Goal: Task Accomplishment & Management: Use online tool/utility

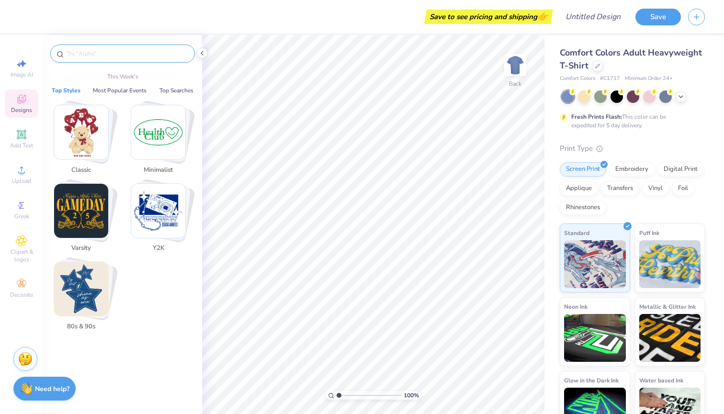
click at [158, 55] on input "text" at bounding box center [127, 54] width 123 height 10
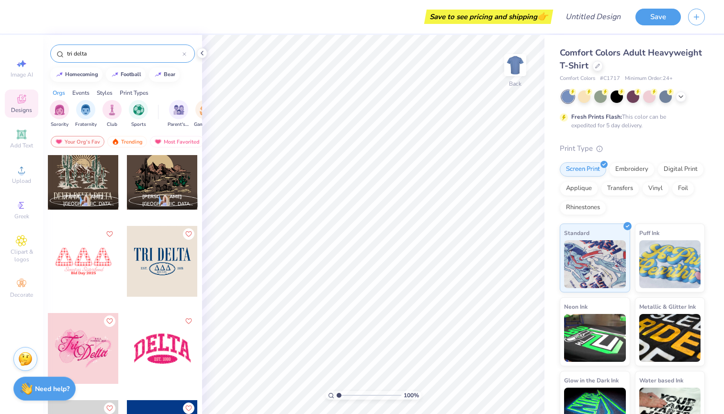
scroll to position [1626, 0]
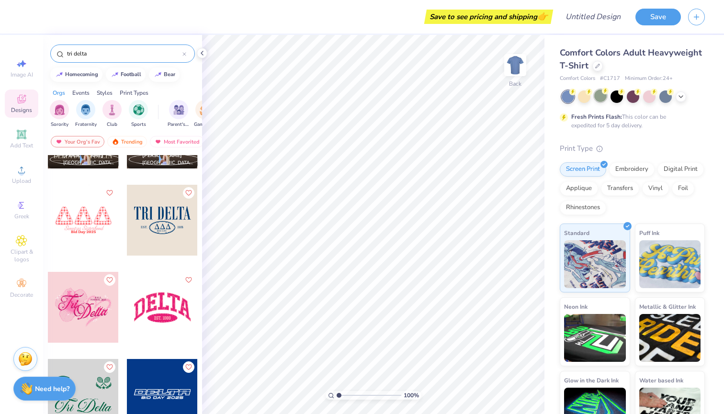
type input "tri delta"
click at [598, 91] on div at bounding box center [600, 95] width 12 height 12
click at [586, 92] on icon at bounding box center [588, 91] width 7 height 7
click at [681, 95] on icon at bounding box center [681, 96] width 8 height 8
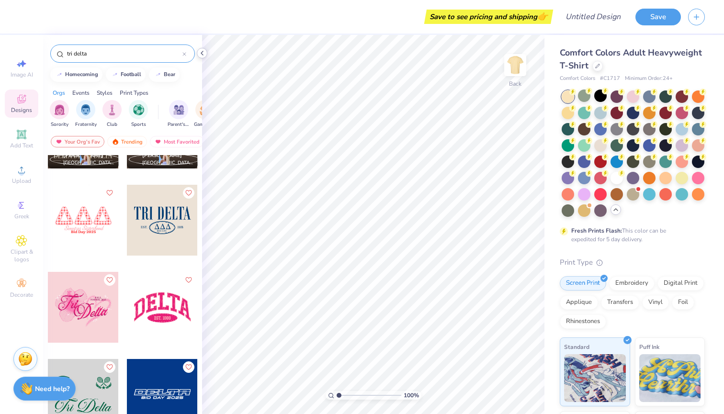
click at [201, 53] on icon at bounding box center [202, 53] width 8 height 8
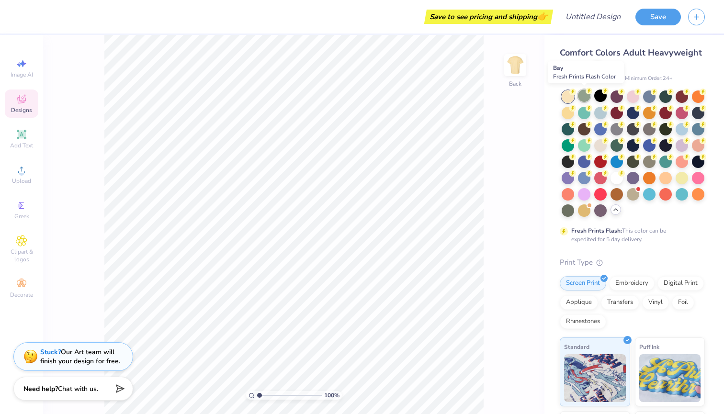
click at [585, 95] on div at bounding box center [584, 95] width 12 height 12
click at [586, 97] on div at bounding box center [584, 95] width 12 height 12
click at [569, 112] on div at bounding box center [567, 112] width 12 height 12
click at [619, 114] on div at bounding box center [616, 112] width 12 height 12
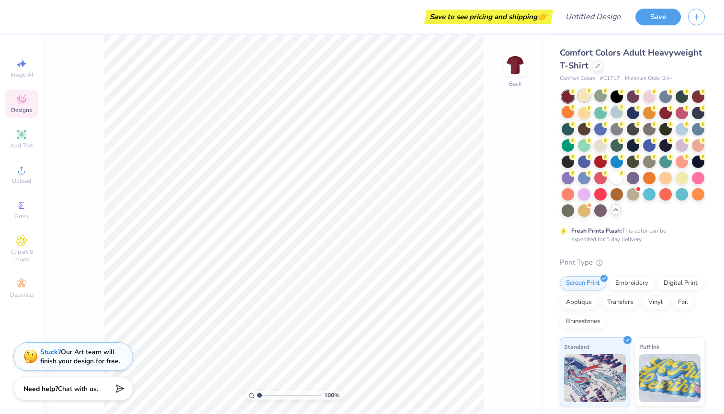
click at [590, 97] on div at bounding box center [584, 95] width 12 height 12
click at [598, 196] on div at bounding box center [600, 193] width 12 height 12
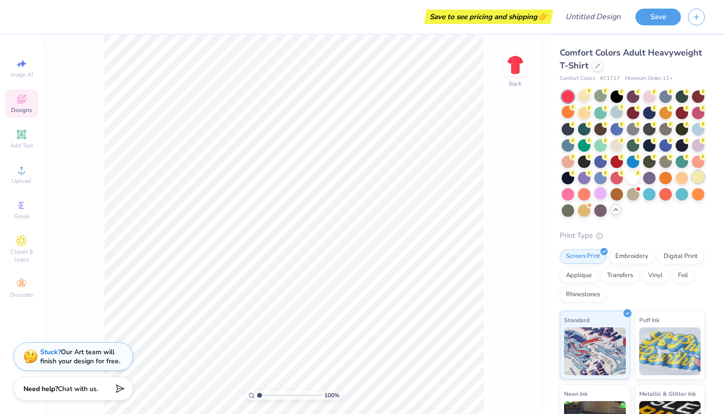
click at [693, 183] on div at bounding box center [698, 177] width 12 height 12
click at [618, 168] on div at bounding box center [632, 153] width 143 height 126
click at [616, 163] on div at bounding box center [616, 161] width 12 height 12
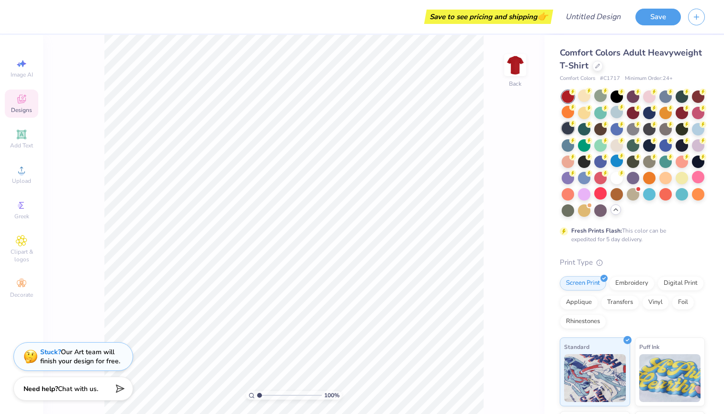
click at [569, 132] on div at bounding box center [567, 128] width 12 height 12
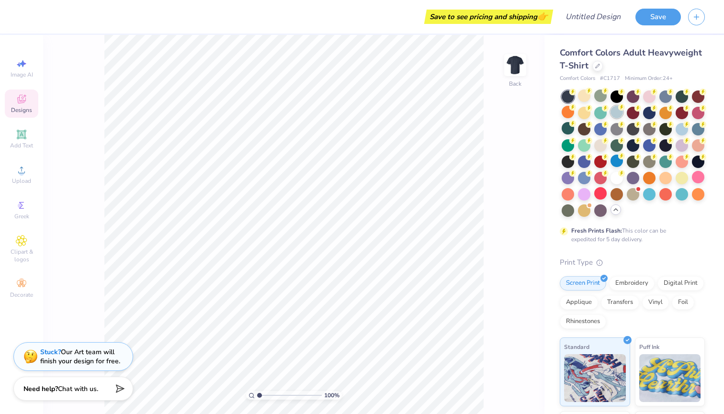
click at [618, 113] on div at bounding box center [616, 112] width 12 height 12
click at [684, 132] on div at bounding box center [681, 128] width 12 height 12
click at [587, 99] on div at bounding box center [584, 95] width 12 height 12
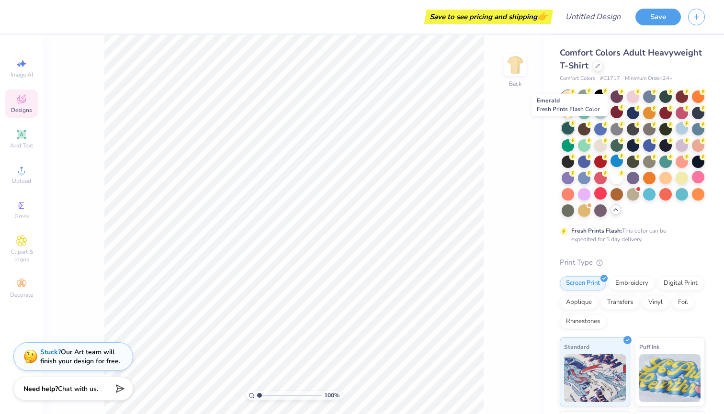
click at [564, 131] on div at bounding box center [567, 128] width 12 height 12
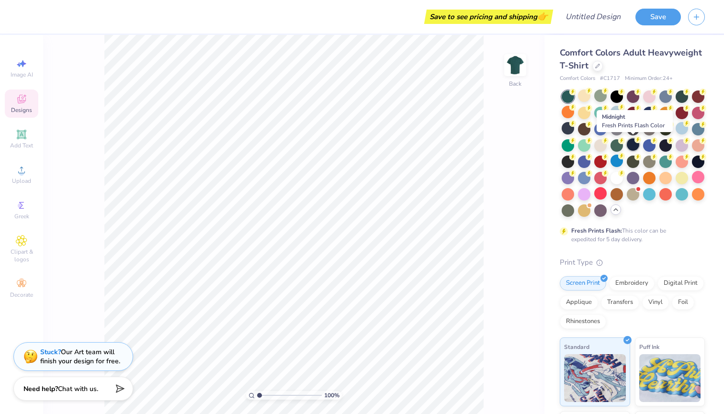
click at [635, 148] on div at bounding box center [632, 144] width 12 height 12
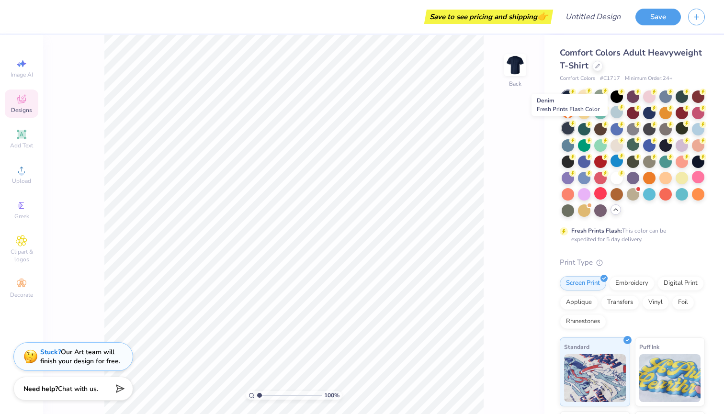
click at [564, 128] on div at bounding box center [567, 128] width 12 height 12
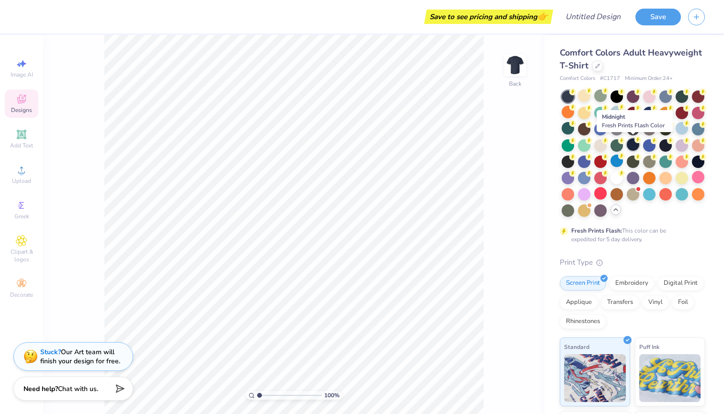
click at [630, 145] on div at bounding box center [632, 144] width 12 height 12
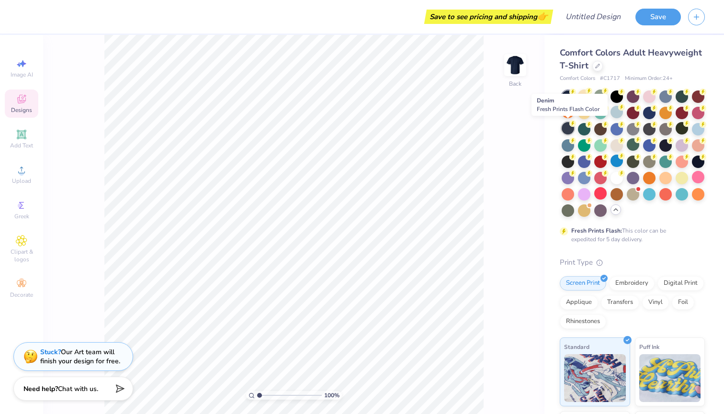
click at [571, 128] on div at bounding box center [567, 128] width 12 height 12
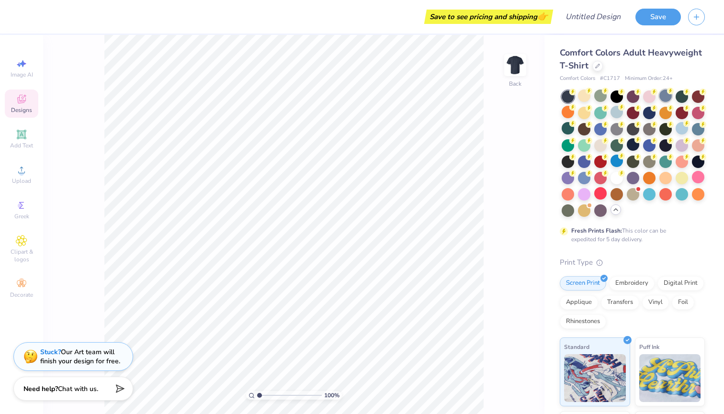
click at [664, 99] on div at bounding box center [665, 95] width 12 height 12
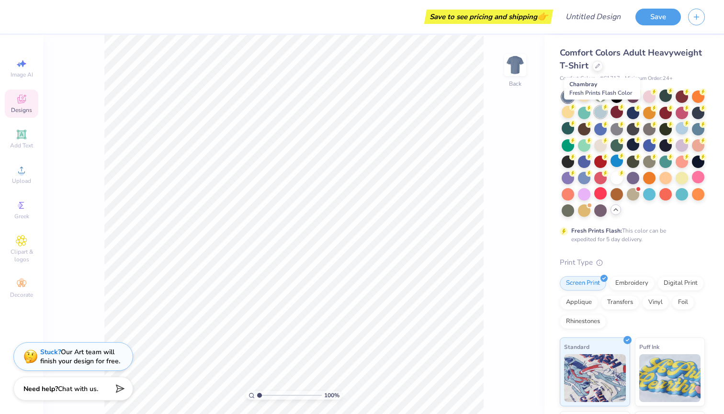
click at [598, 112] on div at bounding box center [600, 112] width 12 height 12
click at [632, 115] on div at bounding box center [632, 112] width 12 height 12
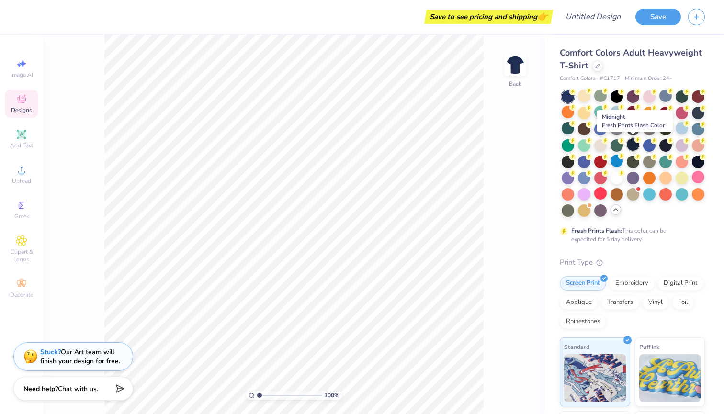
click at [633, 148] on div at bounding box center [632, 144] width 12 height 12
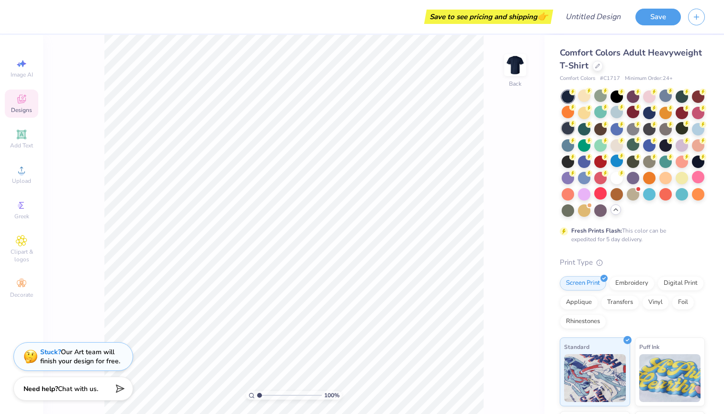
click at [570, 131] on div at bounding box center [567, 128] width 12 height 12
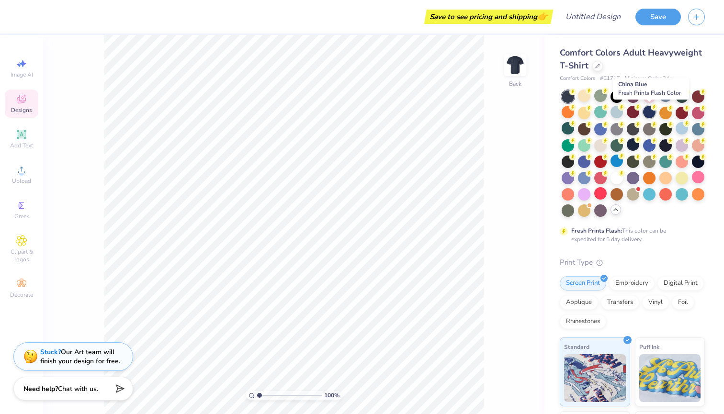
click at [651, 114] on div at bounding box center [649, 112] width 12 height 12
click at [582, 94] on div at bounding box center [584, 95] width 12 height 12
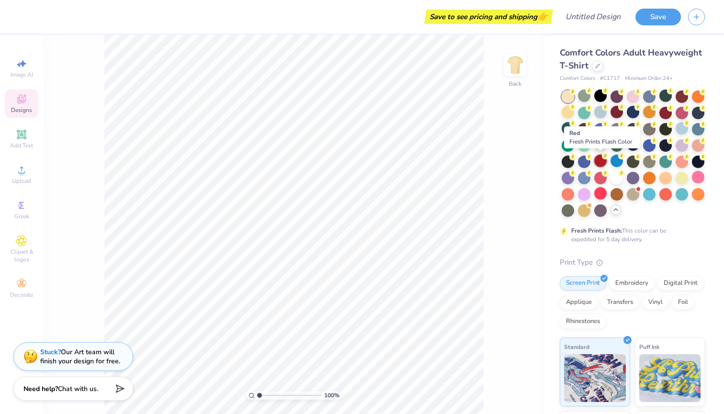
click at [596, 164] on div at bounding box center [600, 161] width 12 height 12
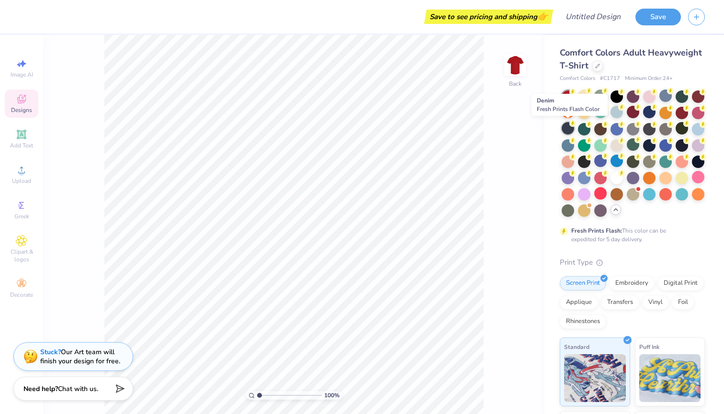
click at [568, 130] on div at bounding box center [567, 128] width 12 height 12
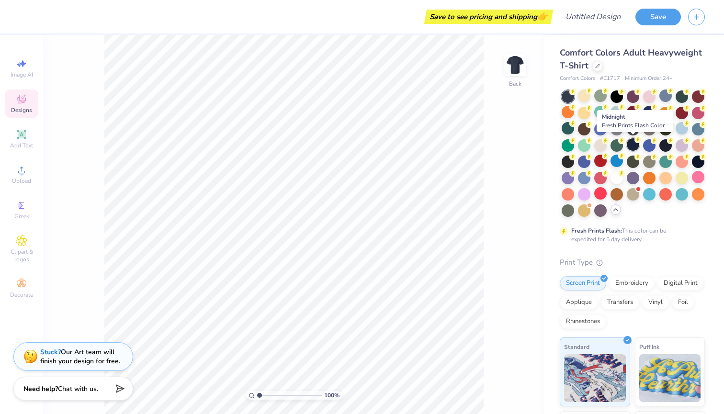
click at [633, 146] on div at bounding box center [632, 144] width 12 height 12
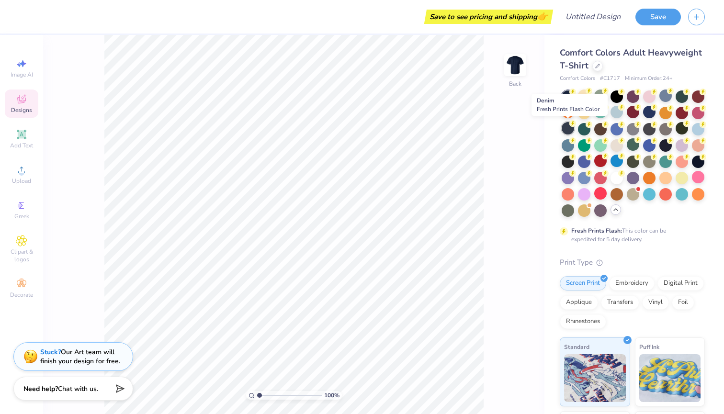
click at [566, 130] on div at bounding box center [567, 128] width 12 height 12
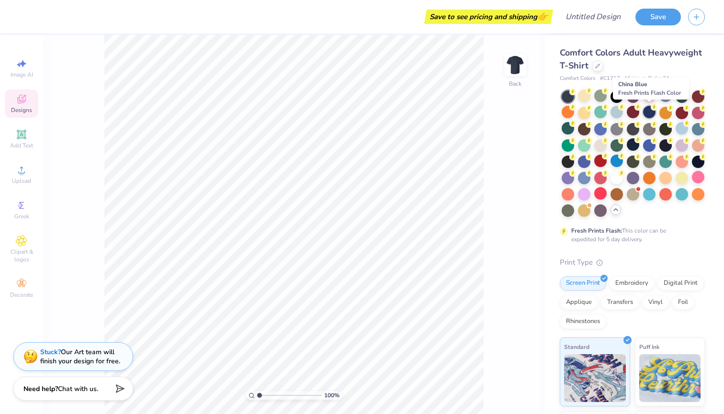
click at [651, 112] on div at bounding box center [649, 112] width 12 height 12
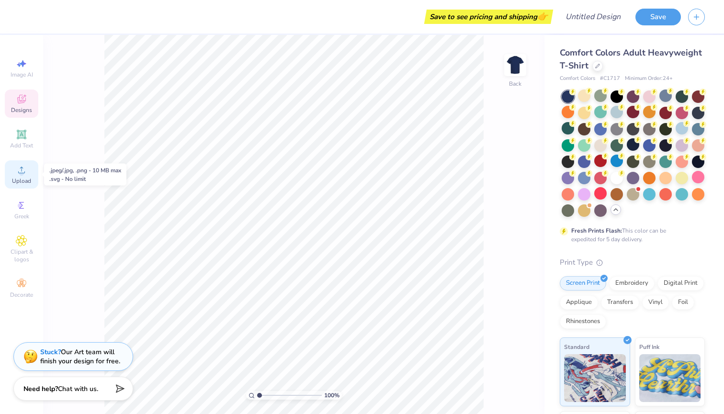
click at [19, 172] on circle at bounding box center [21, 172] width 5 height 5
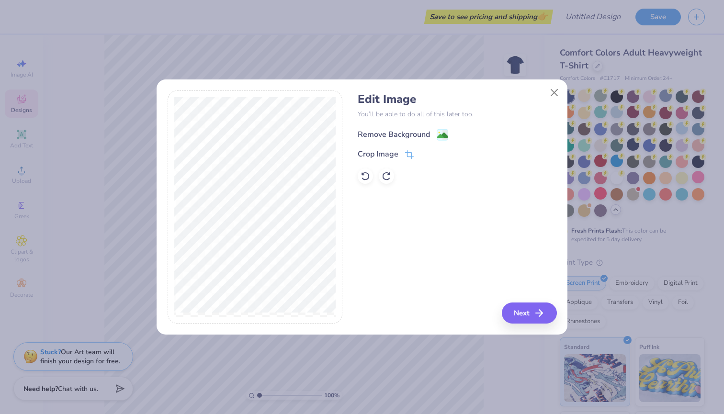
click at [442, 134] on image at bounding box center [442, 135] width 11 height 11
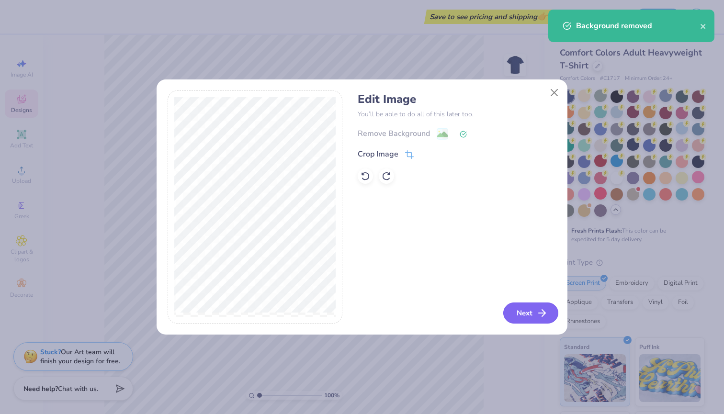
click at [535, 314] on button "Next" at bounding box center [530, 312] width 55 height 21
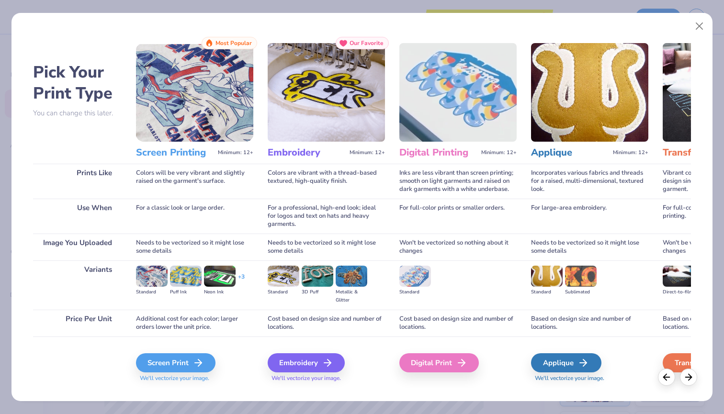
scroll to position [0, 0]
click at [188, 366] on div "Screen Print" at bounding box center [176, 362] width 79 height 19
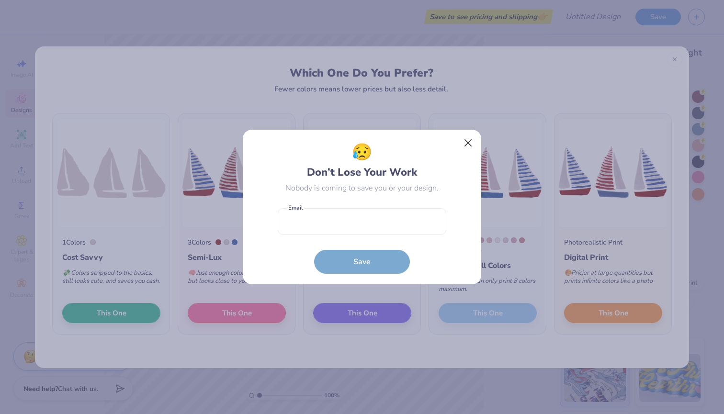
click at [473, 141] on button "Close" at bounding box center [468, 143] width 18 height 18
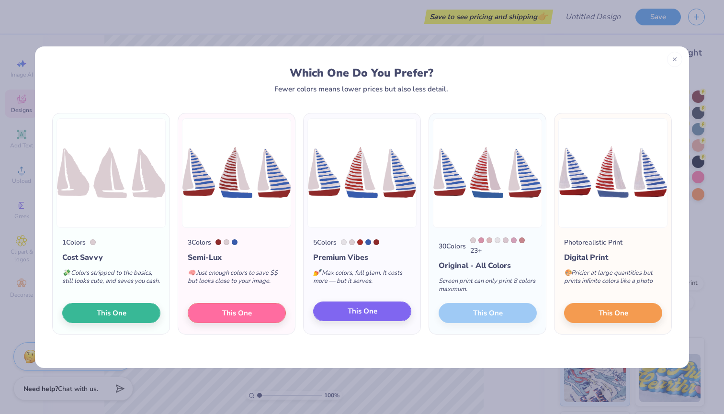
click at [374, 316] on span "This One" at bounding box center [362, 311] width 30 height 11
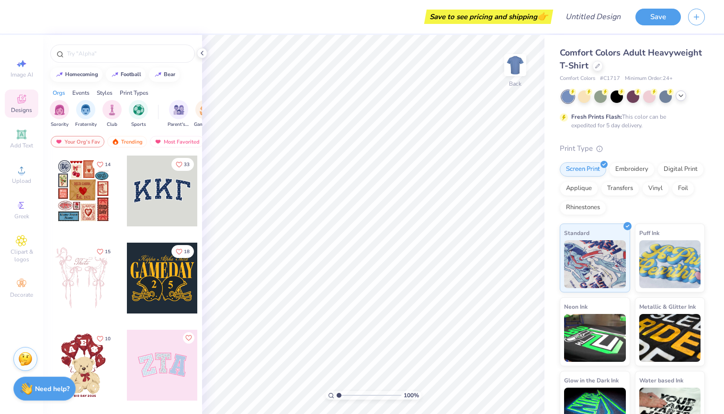
click at [677, 98] on icon at bounding box center [681, 96] width 8 height 8
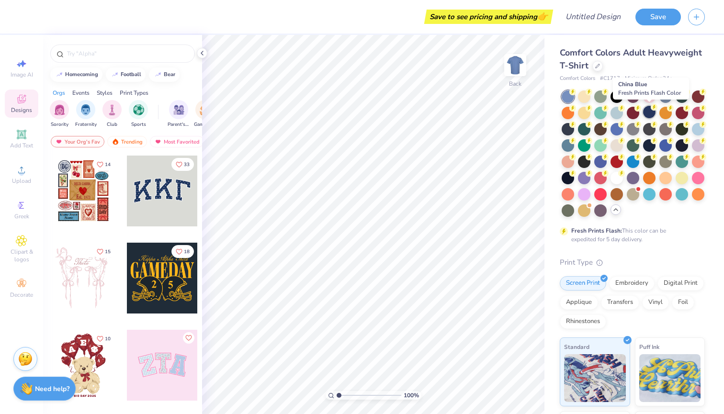
click at [646, 113] on div at bounding box center [649, 112] width 12 height 12
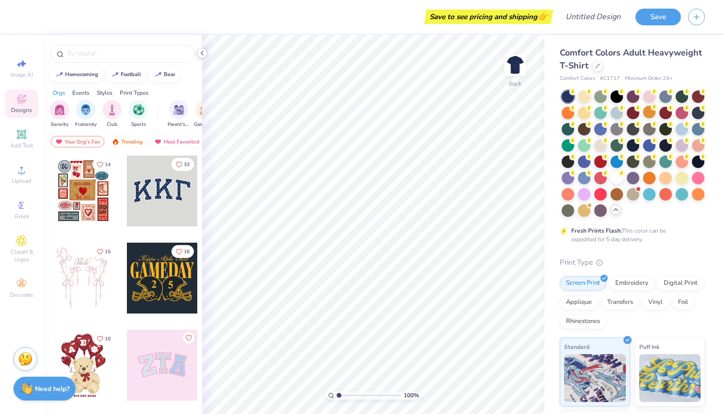
click at [202, 53] on icon at bounding box center [202, 53] width 8 height 8
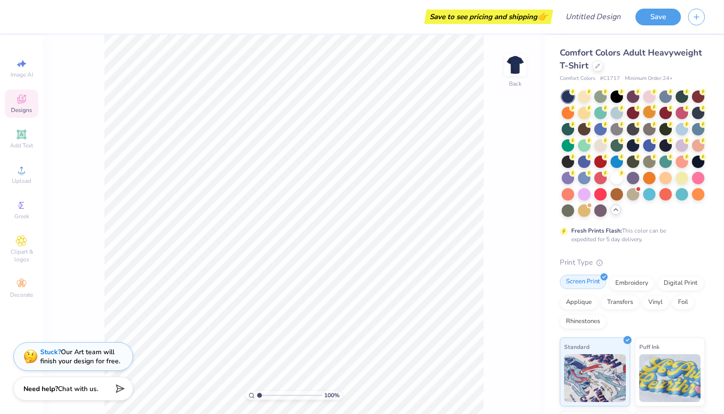
click at [591, 282] on div "Screen Print" at bounding box center [582, 282] width 46 height 14
click at [16, 177] on span "Upload" at bounding box center [21, 181] width 19 height 8
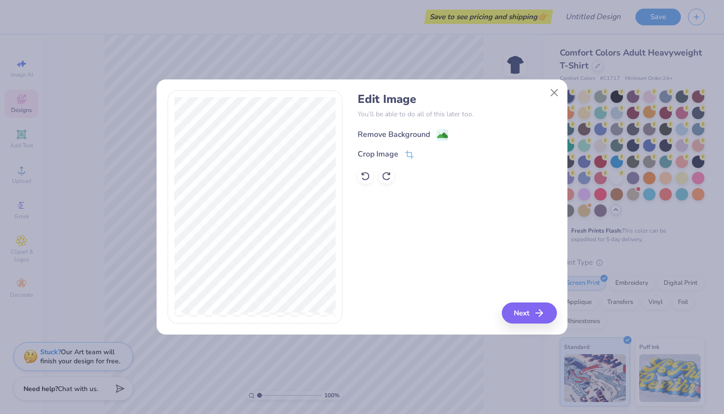
click at [431, 135] on div "Remove Background" at bounding box center [402, 135] width 90 height 12
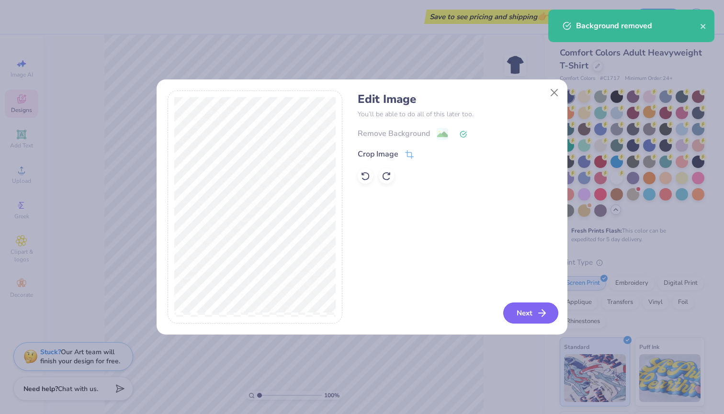
click at [528, 314] on button "Next" at bounding box center [530, 312] width 55 height 21
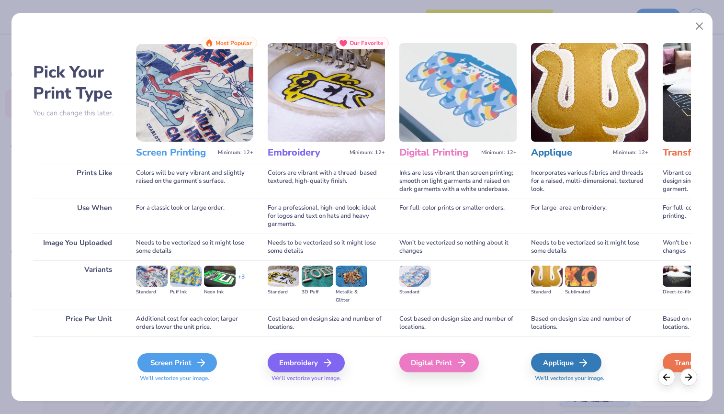
click at [203, 358] on icon at bounding box center [200, 362] width 11 height 11
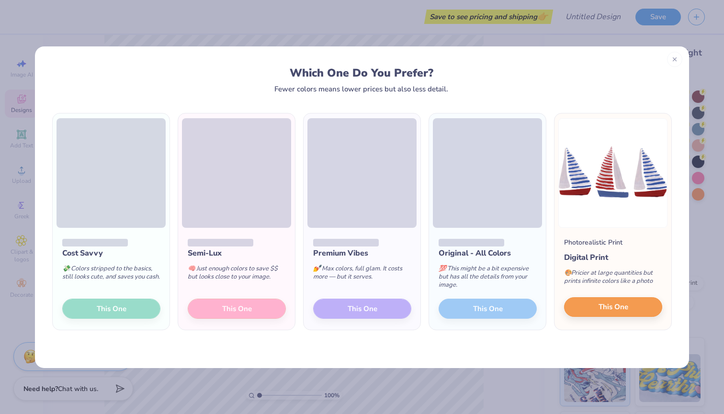
click at [587, 310] on button "This One" at bounding box center [613, 307] width 98 height 20
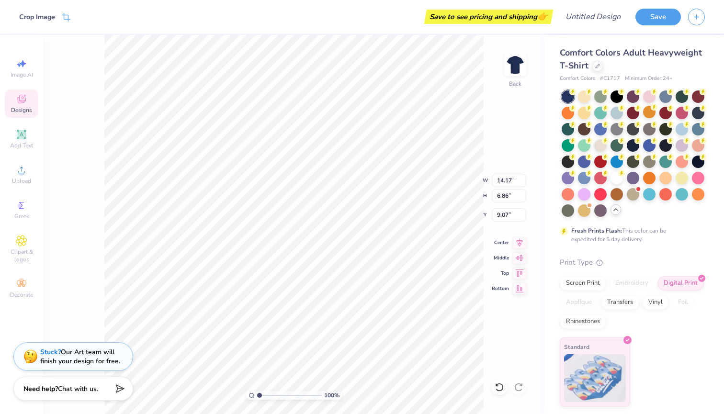
type input "10.44"
type input "5.05"
type input "10.87"
type input "5.42"
type input "2.62"
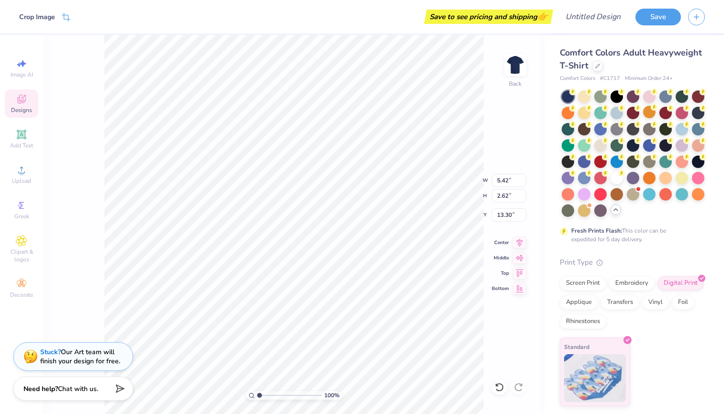
type input "3.74"
type input "4.41"
type input "2.13"
type input "4.05"
click at [23, 201] on icon at bounding box center [21, 205] width 11 height 11
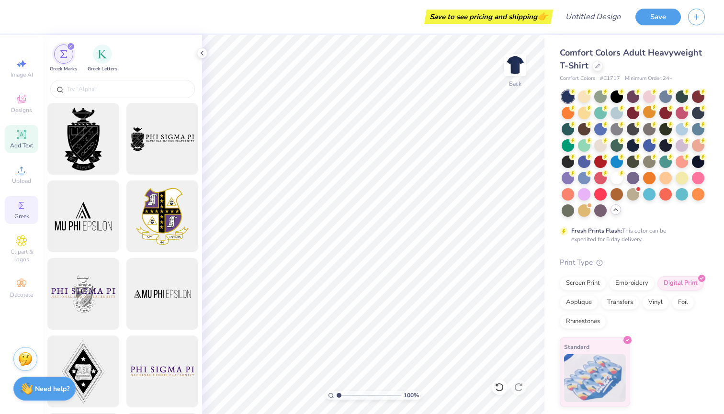
click at [16, 143] on span "Add Text" at bounding box center [21, 146] width 23 height 8
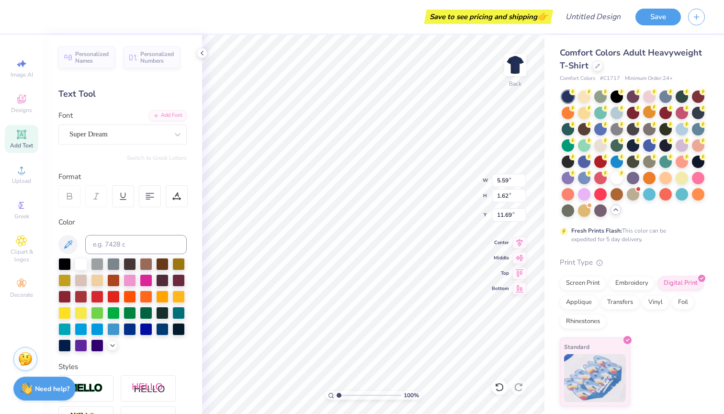
type textarea "XT"
type input "5.81"
type input "8.84"
type input "4.28"
type input "7.58"
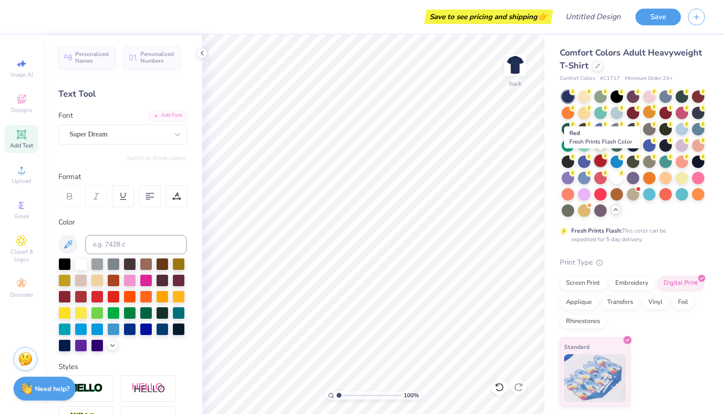
click at [596, 159] on div at bounding box center [600, 161] width 12 height 12
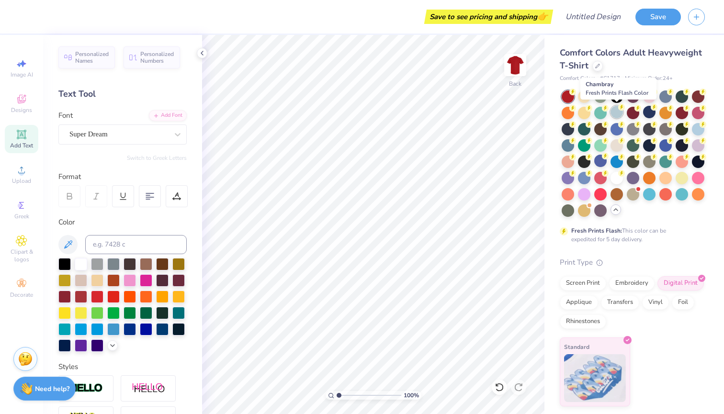
click at [617, 111] on div at bounding box center [616, 112] width 12 height 12
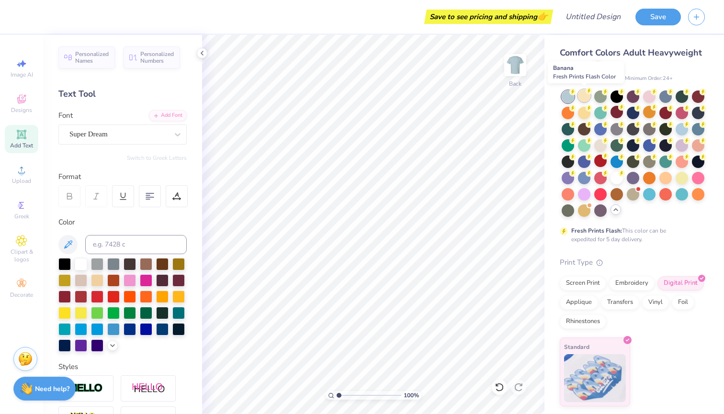
click at [587, 93] on circle at bounding box center [588, 91] width 7 height 7
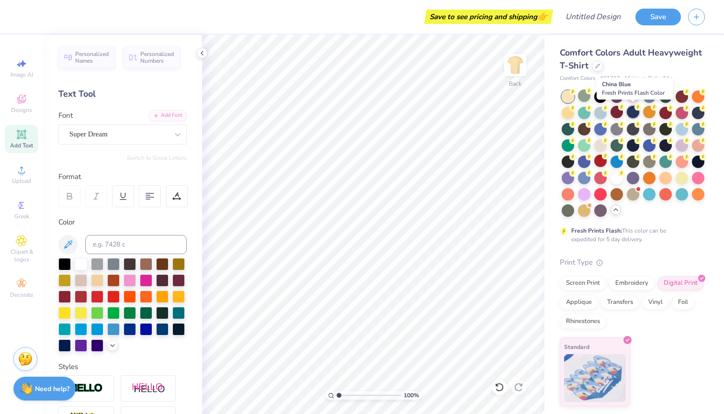
click at [635, 112] on div at bounding box center [632, 112] width 12 height 12
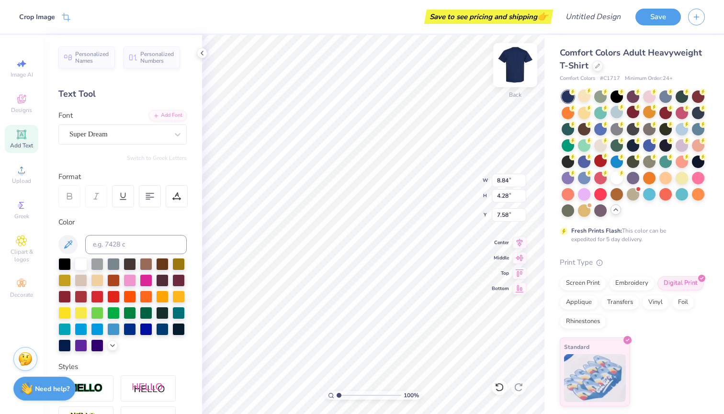
click at [517, 63] on img at bounding box center [515, 65] width 38 height 38
click at [518, 63] on img at bounding box center [515, 65] width 38 height 38
click at [520, 240] on icon at bounding box center [519, 240] width 13 height 11
click at [517, 262] on div "100 % Back W 8.84 8.84 " H 4.28 4.28 " Y 7.58 7.58 " Center Middle Top Bottom" at bounding box center [373, 224] width 342 height 379
click at [512, 269] on div "Top" at bounding box center [509, 271] width 34 height 11
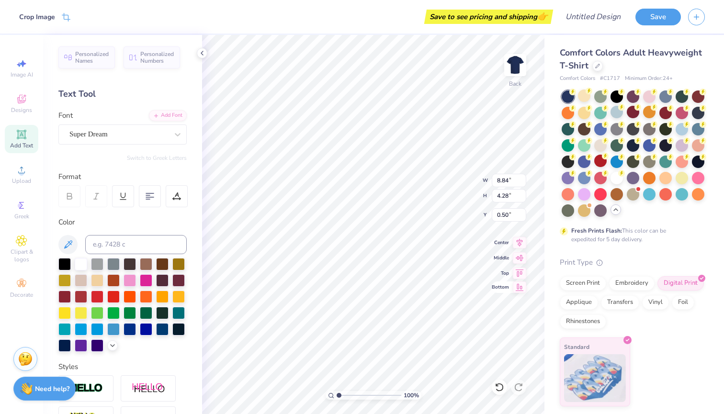
click at [514, 290] on icon at bounding box center [519, 286] width 13 height 11
click at [516, 246] on icon at bounding box center [519, 240] width 13 height 11
click at [516, 244] on icon at bounding box center [519, 240] width 13 height 11
click at [519, 242] on icon at bounding box center [519, 240] width 13 height 11
click at [520, 256] on icon at bounding box center [519, 256] width 8 height 6
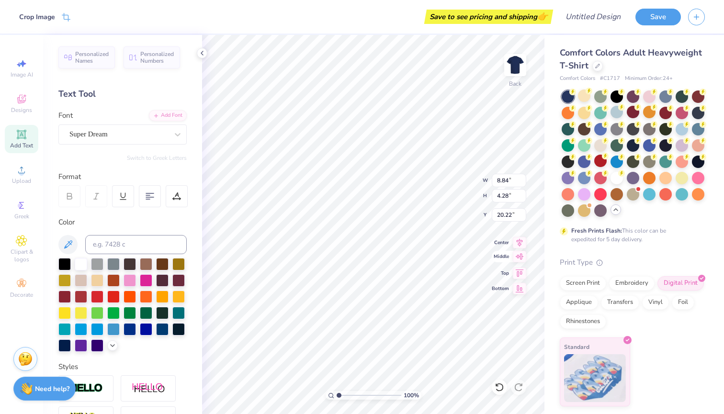
type input "10.36"
click at [518, 241] on icon at bounding box center [519, 240] width 13 height 11
click at [514, 238] on icon at bounding box center [519, 240] width 13 height 11
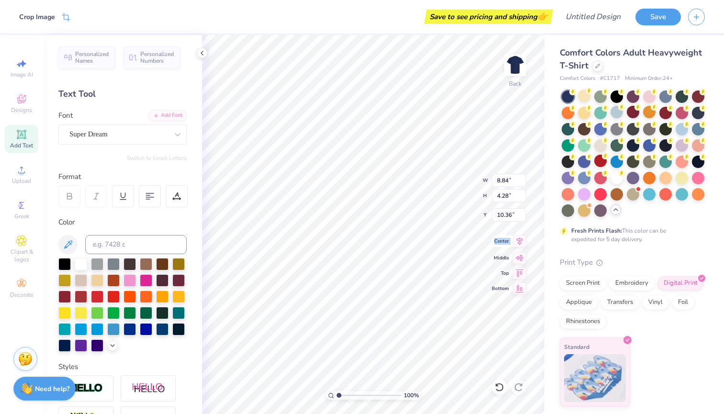
click at [518, 240] on icon at bounding box center [519, 241] width 6 height 8
click at [525, 244] on icon at bounding box center [519, 240] width 13 height 11
type input "4.03"
type input "1.95"
type input "4.01"
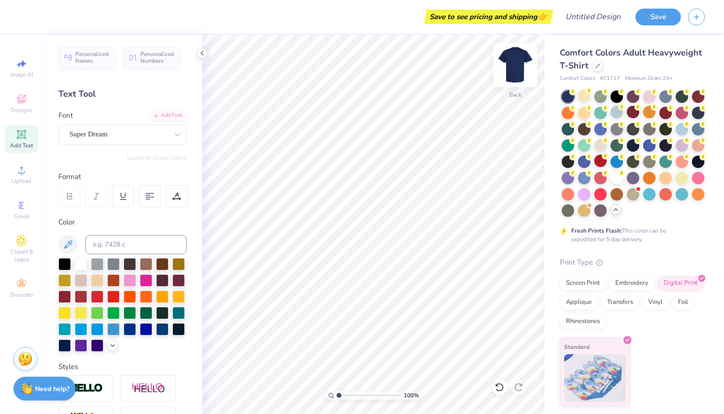
click at [520, 64] on img at bounding box center [515, 65] width 38 height 38
click at [16, 172] on icon at bounding box center [21, 169] width 11 height 11
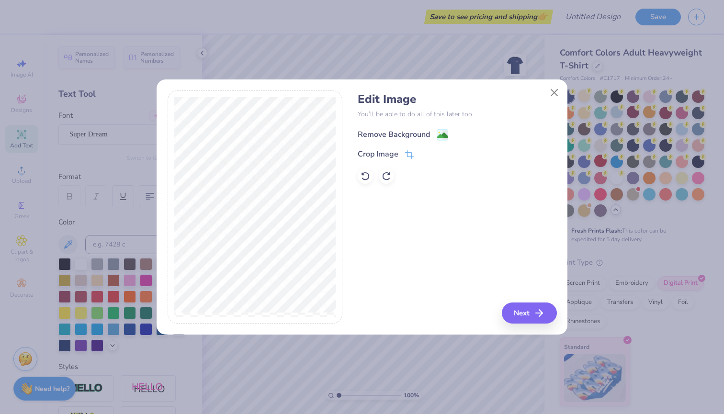
click at [437, 130] on rect at bounding box center [442, 134] width 11 height 11
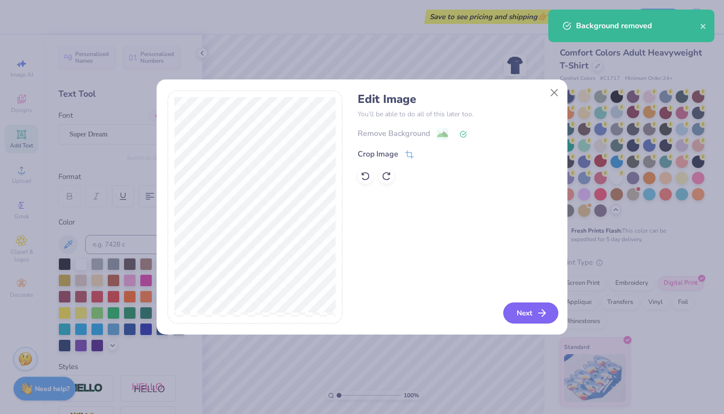
click at [529, 309] on button "Next" at bounding box center [530, 312] width 55 height 21
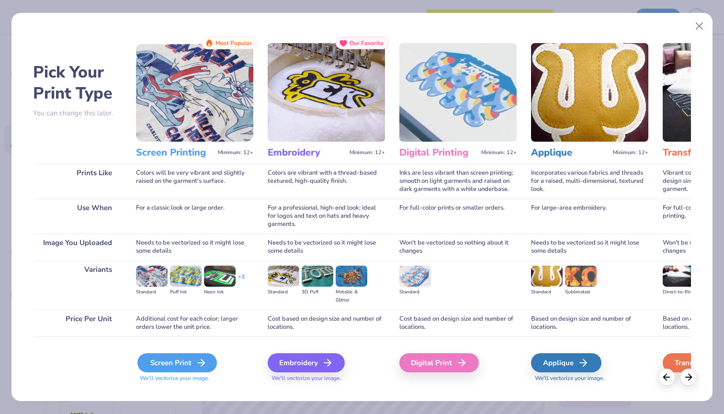
click at [155, 368] on div "Screen Print" at bounding box center [176, 362] width 79 height 19
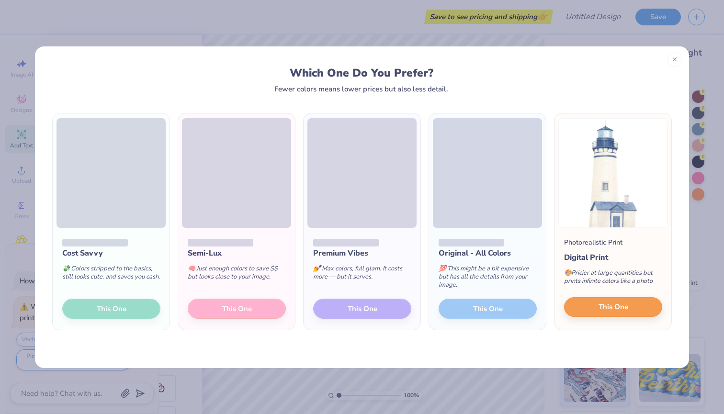
click at [604, 310] on span "This One" at bounding box center [613, 307] width 30 height 11
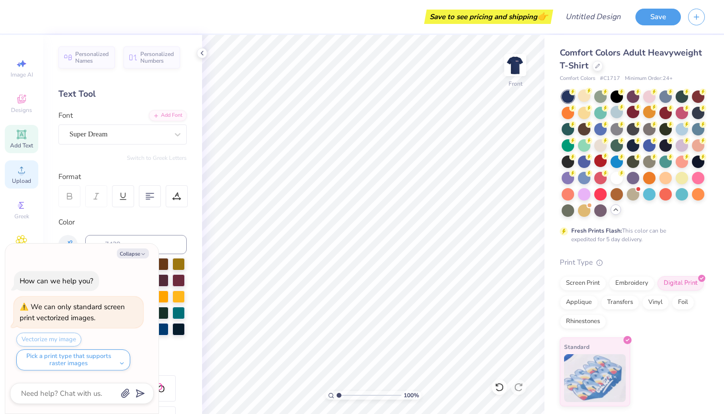
click at [17, 169] on icon at bounding box center [21, 169] width 11 height 11
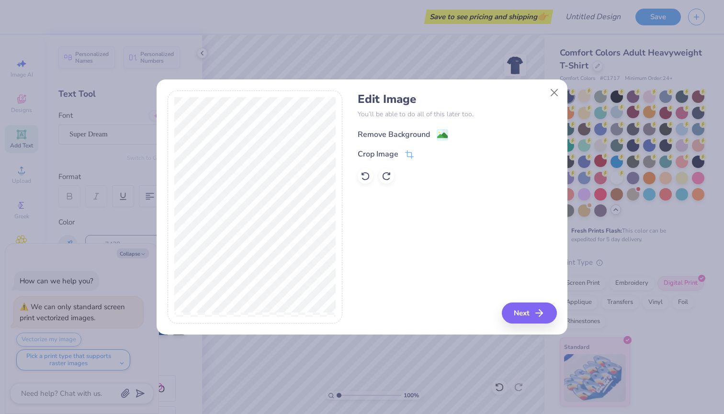
click at [408, 132] on div "Remove Background" at bounding box center [393, 134] width 72 height 11
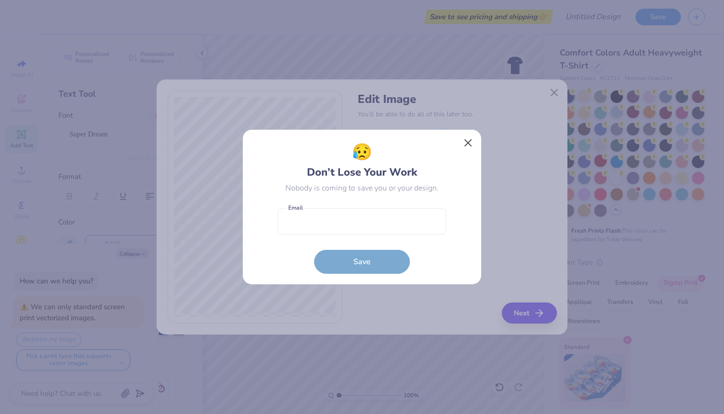
click at [472, 148] on button "Close" at bounding box center [468, 143] width 18 height 18
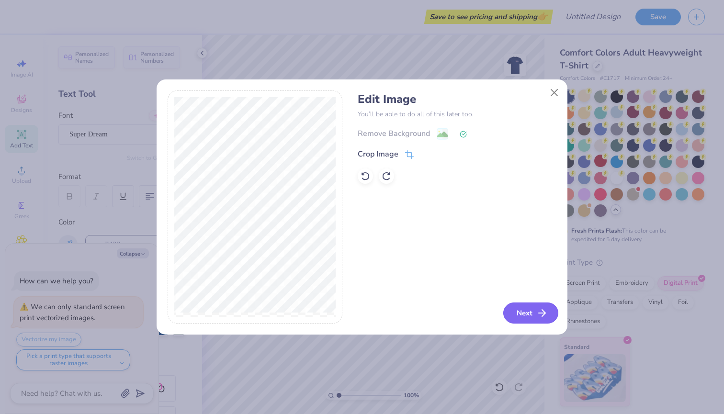
click at [517, 307] on button "Next" at bounding box center [530, 312] width 55 height 21
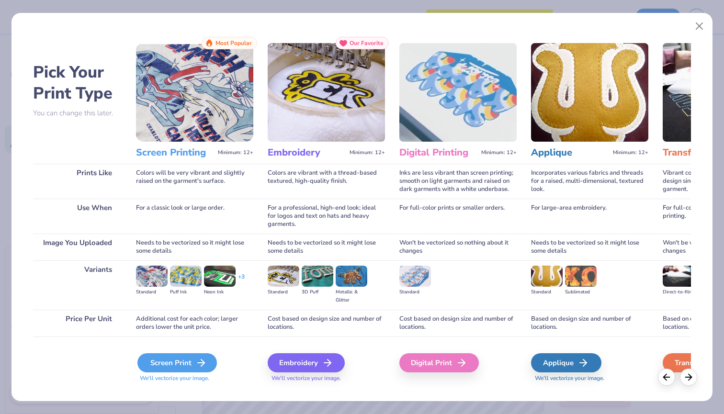
click at [186, 359] on div "Screen Print" at bounding box center [176, 362] width 79 height 19
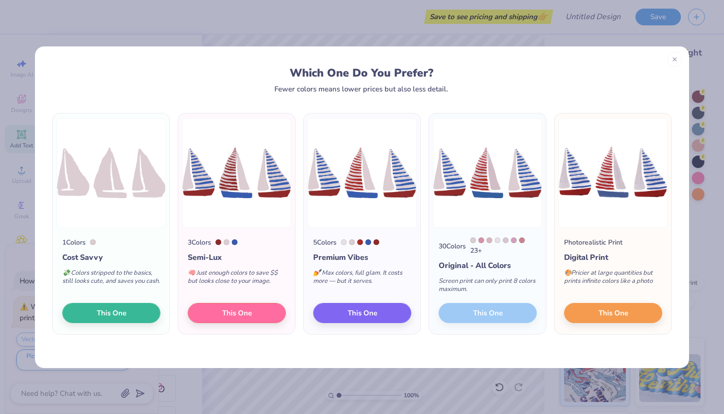
click at [494, 314] on div "30 Colors 23 + Original - All Colors Screen print can only print 8 colors maxim…" at bounding box center [487, 281] width 117 height 107
click at [379, 313] on button "This One" at bounding box center [362, 312] width 98 height 20
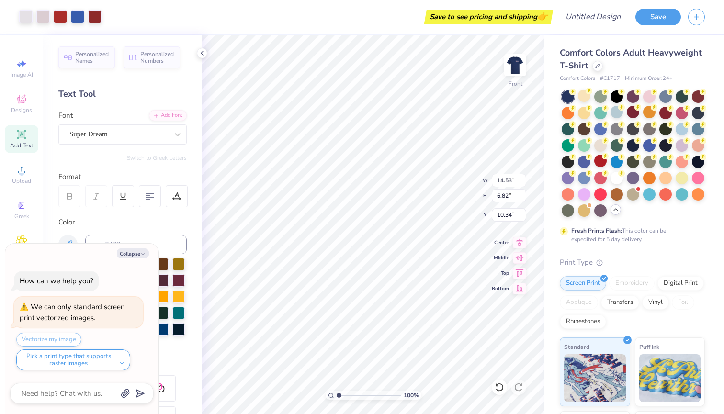
type textarea "x"
type input "10.50"
type input "4.93"
type textarea "x"
type input "8.15"
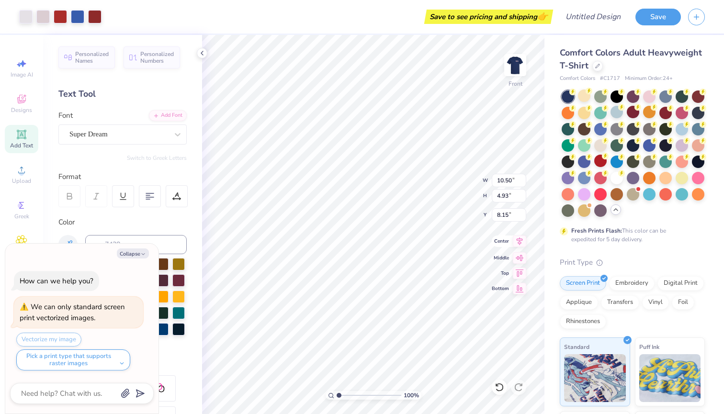
click at [508, 243] on span "Center" at bounding box center [500, 241] width 17 height 7
click at [142, 249] on button "Collapse" at bounding box center [133, 253] width 32 height 10
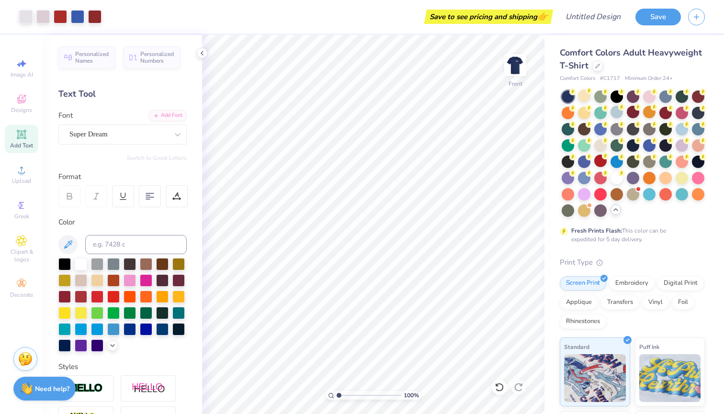
type textarea "x"
click at [82, 294] on div at bounding box center [81, 296] width 12 height 12
click at [127, 241] on input at bounding box center [135, 244] width 101 height 19
click at [142, 129] on div "Super Dream" at bounding box center [118, 134] width 101 height 15
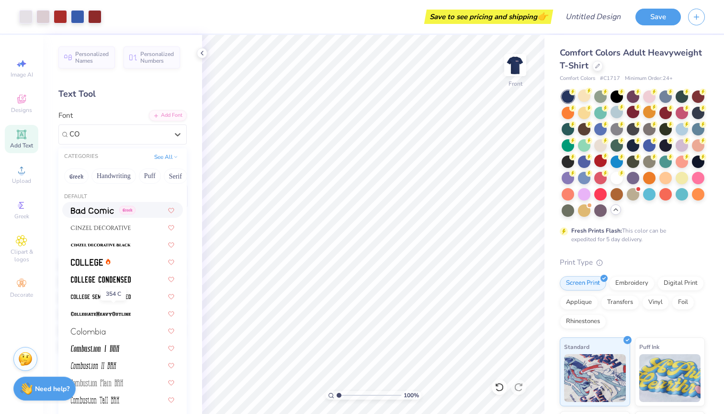
type input "C"
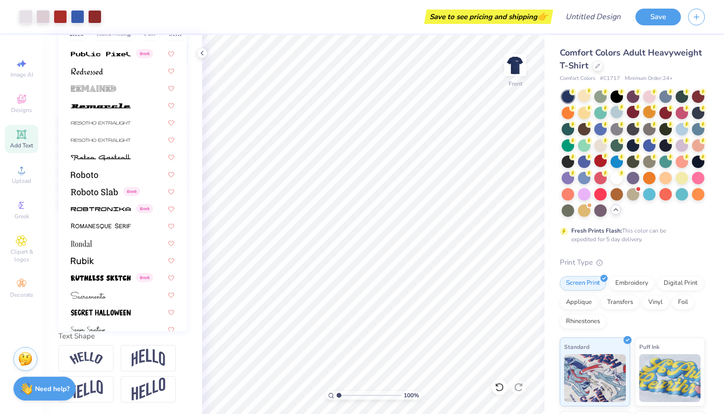
scroll to position [4185, 0]
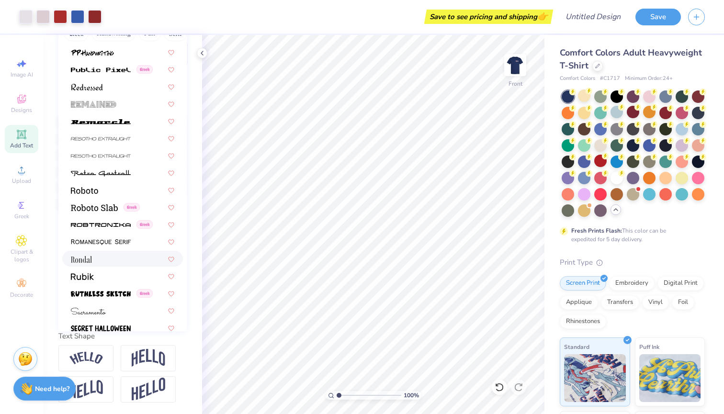
click at [90, 264] on span at bounding box center [81, 259] width 21 height 10
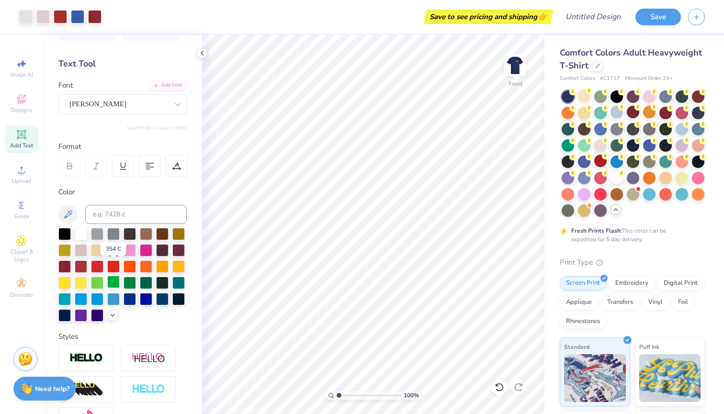
scroll to position [0, 0]
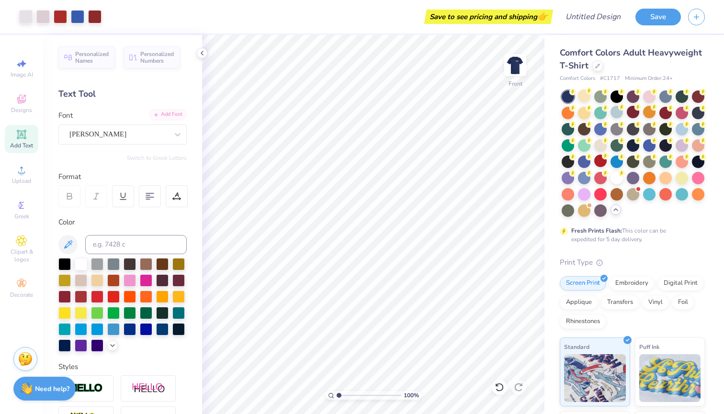
click at [169, 116] on div "Add Font" at bounding box center [168, 114] width 38 height 11
click at [23, 140] on icon at bounding box center [21, 134] width 11 height 11
click at [156, 145] on div "Personalized Names Personalized Numbers Text Tool Add Font Font Super Dream Swi…" at bounding box center [122, 224] width 159 height 379
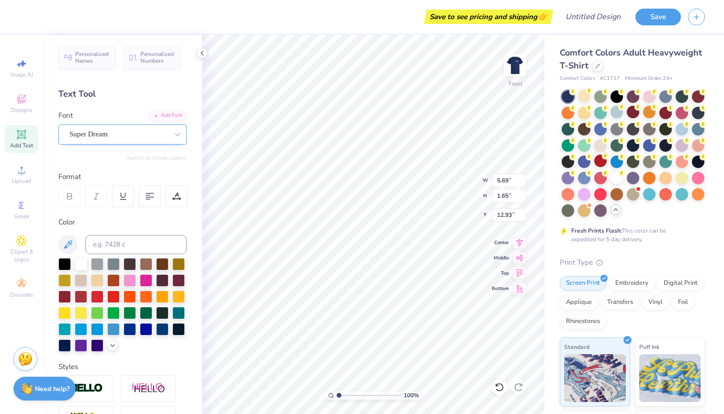
click at [162, 134] on div "Super Dream" at bounding box center [118, 134] width 101 height 15
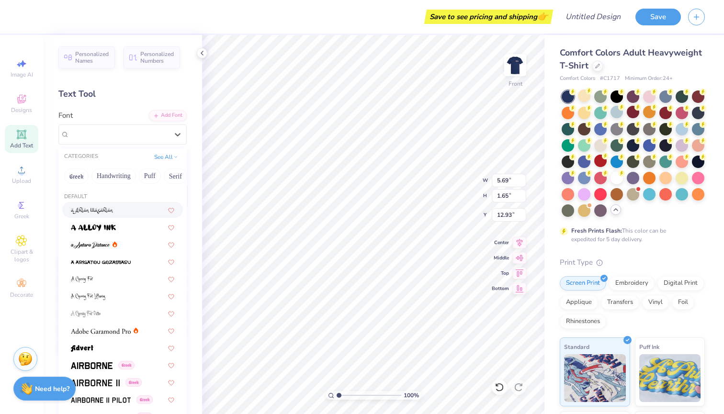
click at [134, 218] on div at bounding box center [122, 210] width 121 height 16
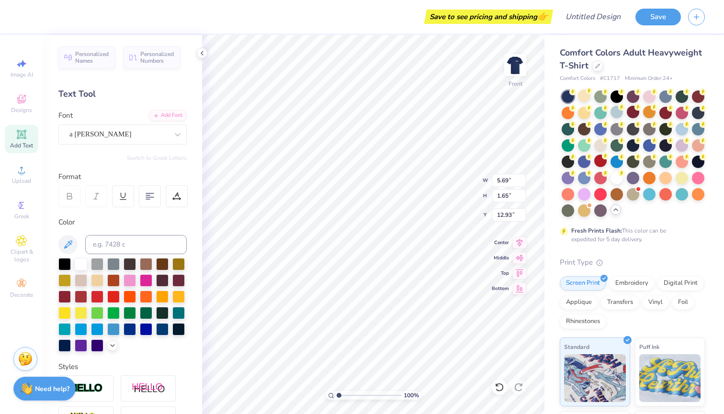
type input "5.44"
type input "1.93"
type input "12.78"
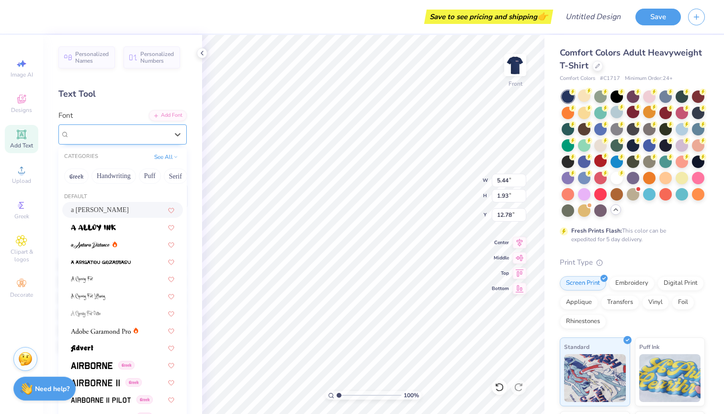
click at [113, 128] on div at bounding box center [118, 134] width 99 height 13
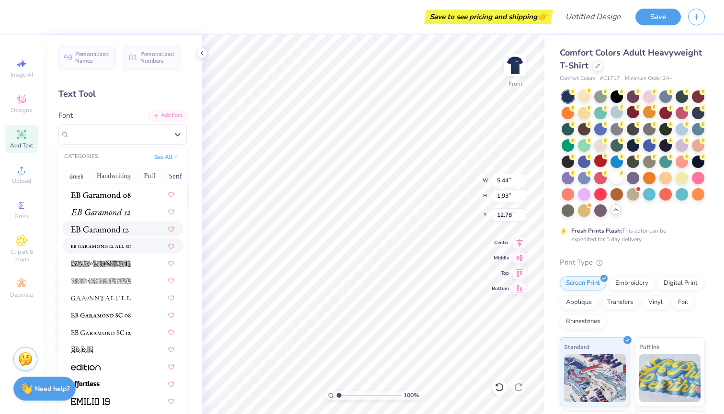
scroll to position [1756, 0]
click at [132, 253] on div at bounding box center [122, 245] width 121 height 16
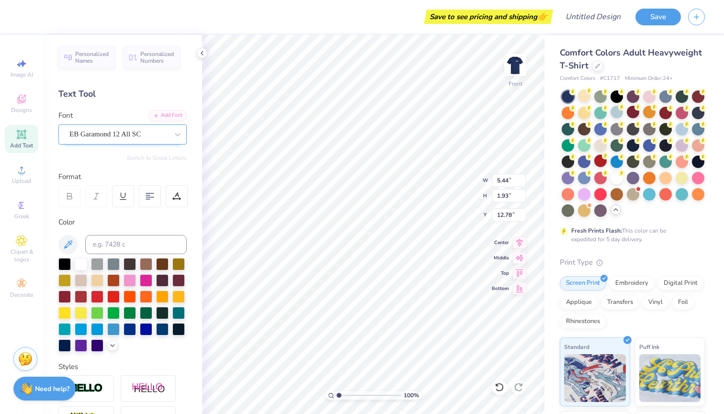
type input "4.48"
type input "1.14"
type input "13.18"
type input "T"
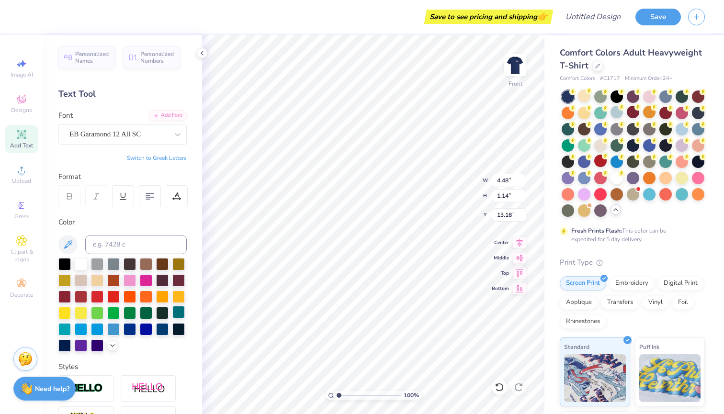
type textarea "TRI DELTA SISTER MISTER"
type input "9.97"
type input "0.51"
type input "13.49"
type input "13.75"
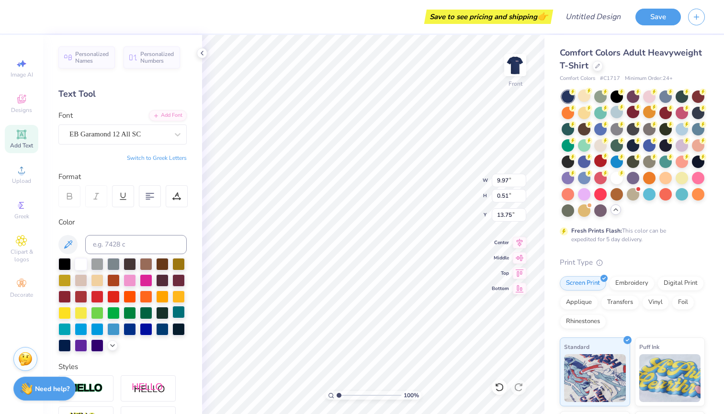
scroll to position [0, 1]
type textarea "TRI DELTA SISTER MISTER 2025"
type textarea "TRI DELTA SISTER MISTER"
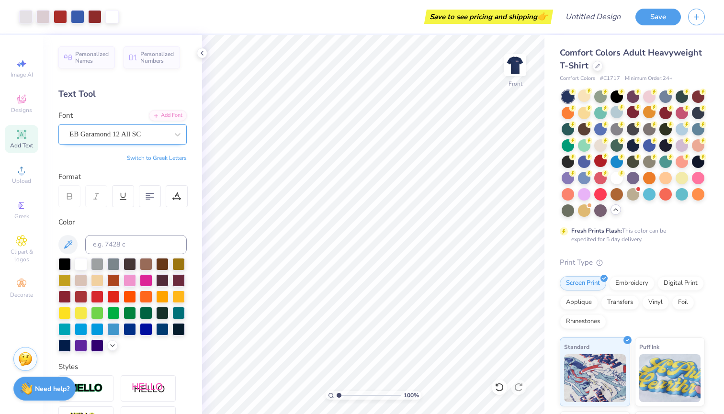
click at [134, 133] on span "EB Garamond 12 All SC" at bounding box center [104, 134] width 71 height 11
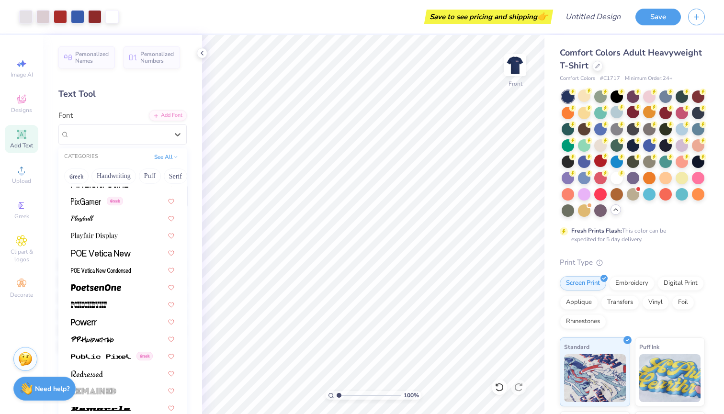
scroll to position [3950, 0]
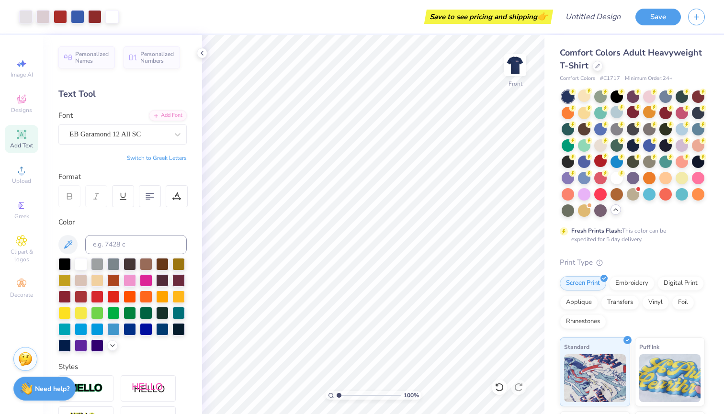
click at [16, 144] on span "Add Text" at bounding box center [21, 146] width 23 height 8
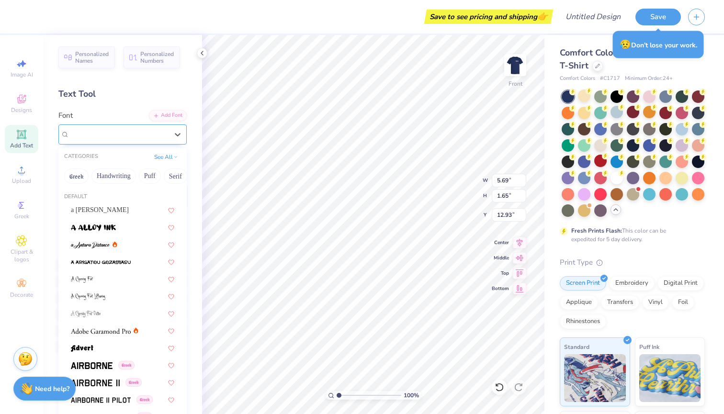
click at [145, 134] on div "Super Dream" at bounding box center [118, 134] width 101 height 15
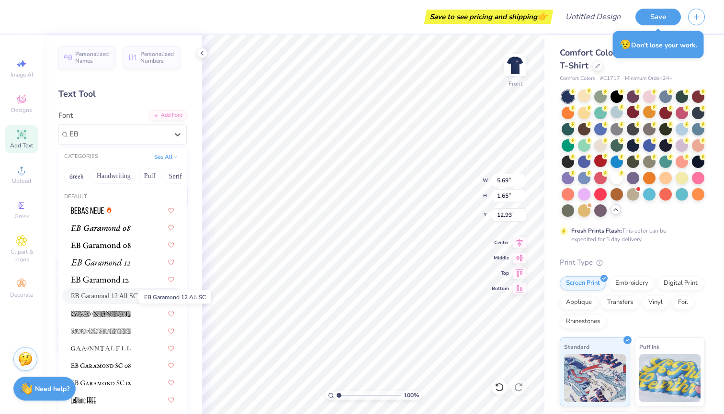
click at [123, 294] on span "EB Garamond 12 All SC" at bounding box center [104, 296] width 67 height 10
type input "EB"
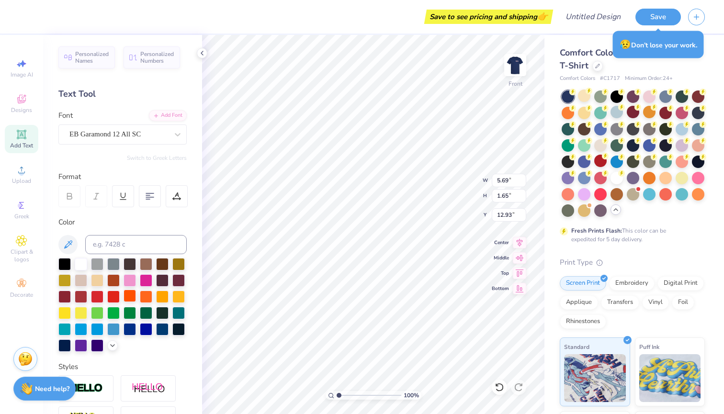
type input "4.48"
type input "1.14"
type input "13.18"
type textarea "2025"
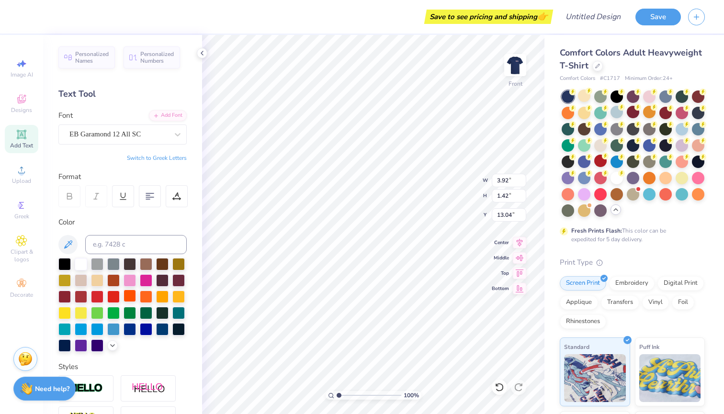
type input "14.64"
type input "2.56"
type input "0.93"
type input "14.68"
click at [515, 241] on icon at bounding box center [519, 240] width 13 height 11
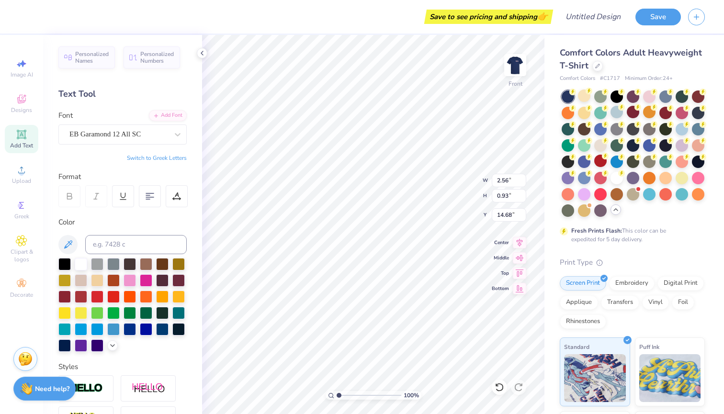
type input "2.06"
type input "0.74"
type input "14.72"
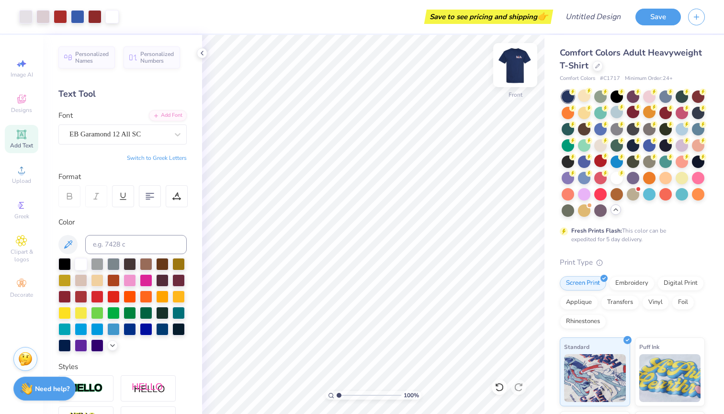
click at [519, 66] on img at bounding box center [515, 65] width 38 height 38
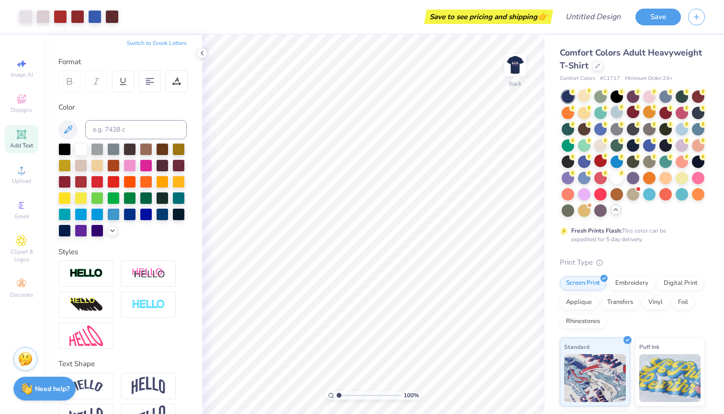
scroll to position [71, 0]
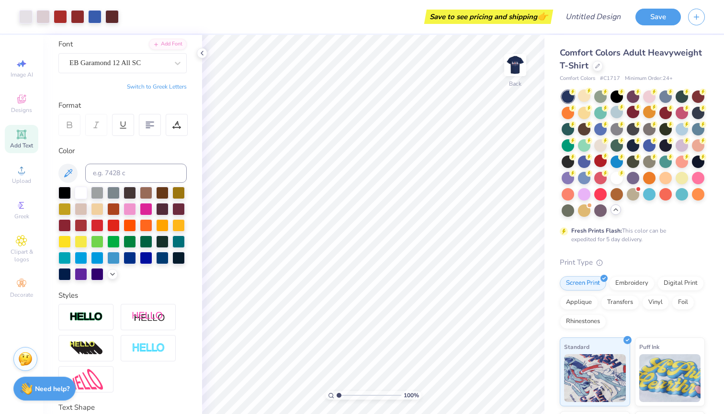
click at [28, 138] on div "Add Text" at bounding box center [22, 139] width 34 height 28
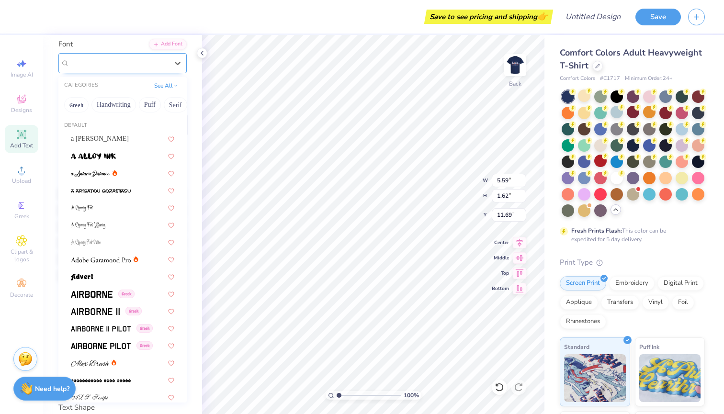
click at [104, 61] on span "Super Dream" at bounding box center [88, 62] width 38 height 11
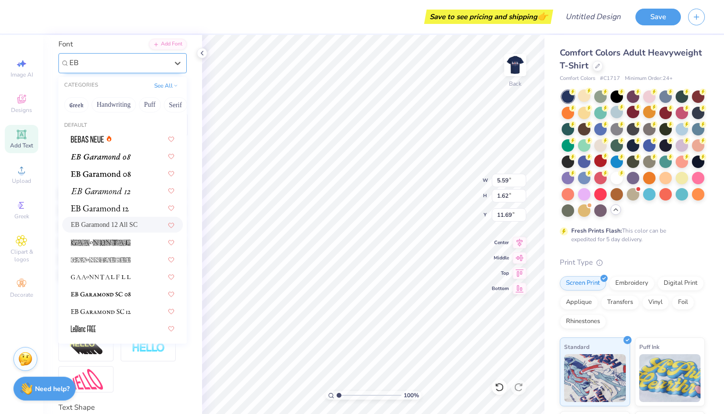
click at [119, 221] on span "EB Garamond 12 All SC" at bounding box center [104, 225] width 67 height 10
type input "EB"
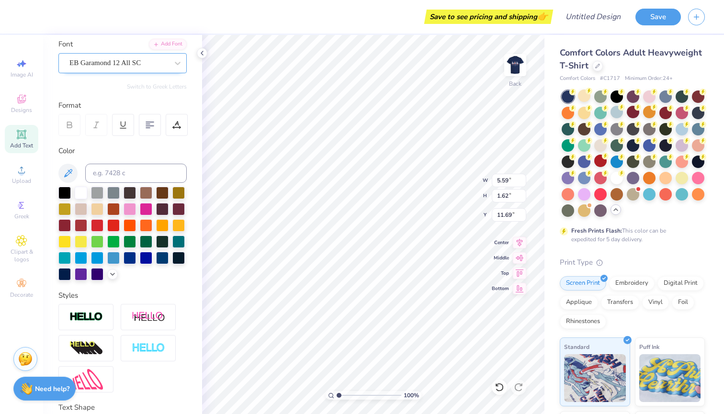
type input "4.40"
type input "1.12"
type input "11.94"
type textarea "Sister mister"
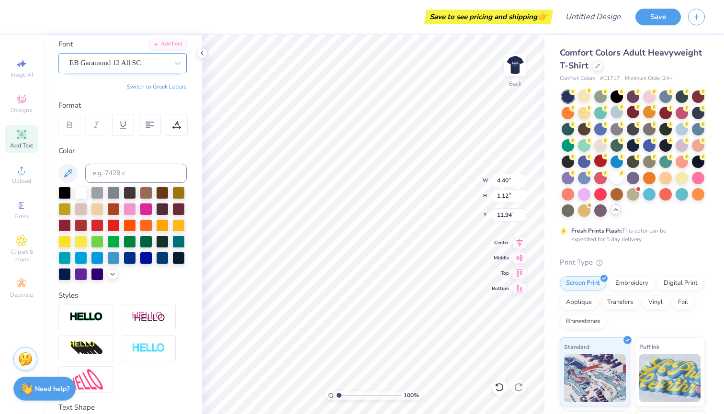
scroll to position [0, 2]
type input "8.56"
type input "0.77"
type input "4.58"
type input "0.41"
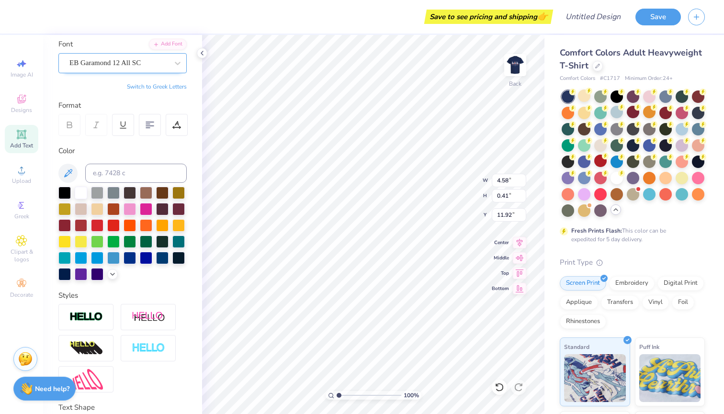
type input "4.30"
type input "0.39"
type input "6.20"
type input "6.47"
type input "4.02"
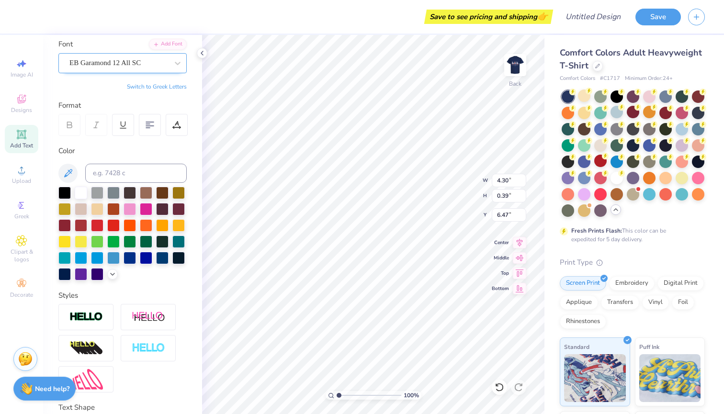
type input "1.89"
type input "4.04"
type input "4.39"
type input "2.06"
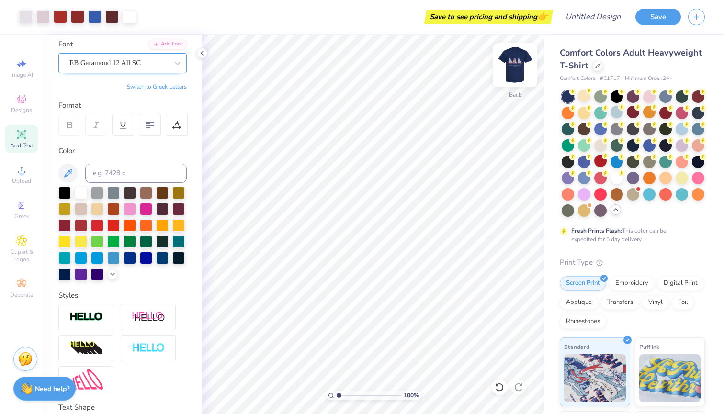
click at [517, 66] on img at bounding box center [515, 65] width 38 height 38
click at [515, 71] on img at bounding box center [515, 65] width 38 height 38
click at [615, 116] on div at bounding box center [616, 112] width 12 height 12
click at [516, 63] on img at bounding box center [515, 65] width 38 height 38
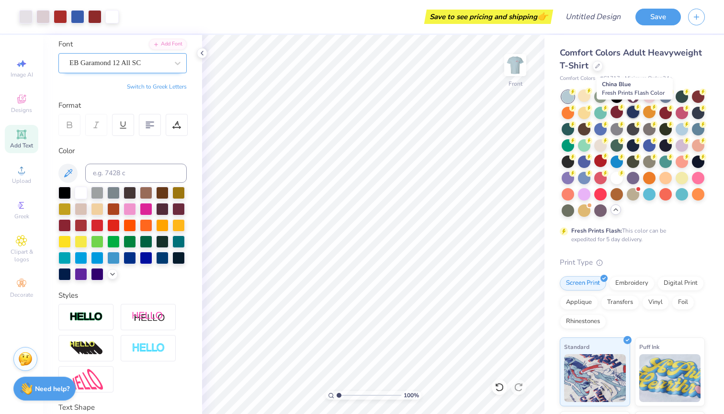
click at [631, 115] on div at bounding box center [632, 112] width 12 height 12
click at [516, 67] on img at bounding box center [515, 65] width 38 height 38
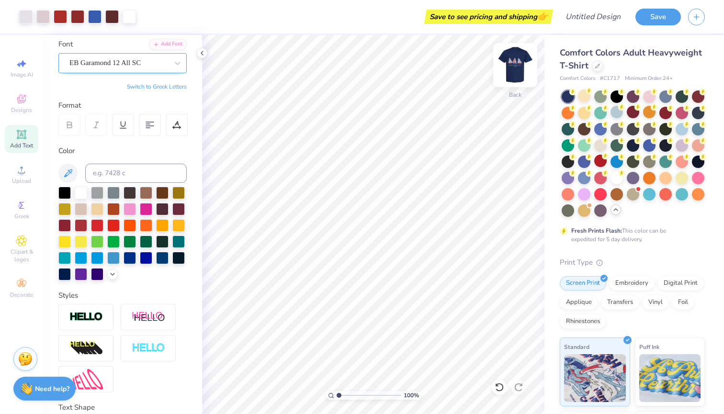
click at [522, 69] on img at bounding box center [515, 65] width 38 height 38
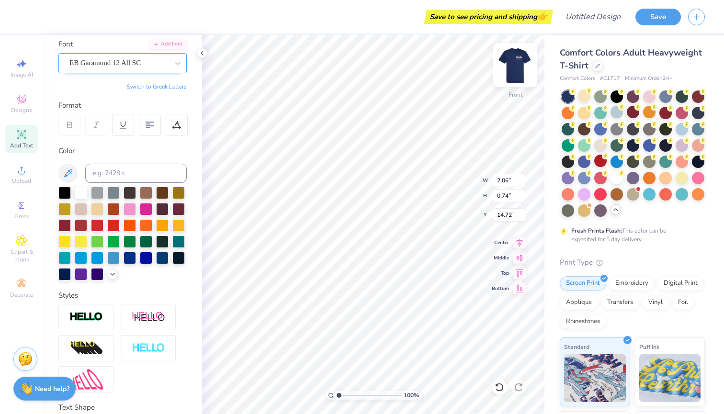
type input "1.87"
type input "0.68"
type input "14.68"
click at [511, 241] on div "Center" at bounding box center [509, 240] width 34 height 11
click at [519, 72] on img at bounding box center [515, 65] width 38 height 38
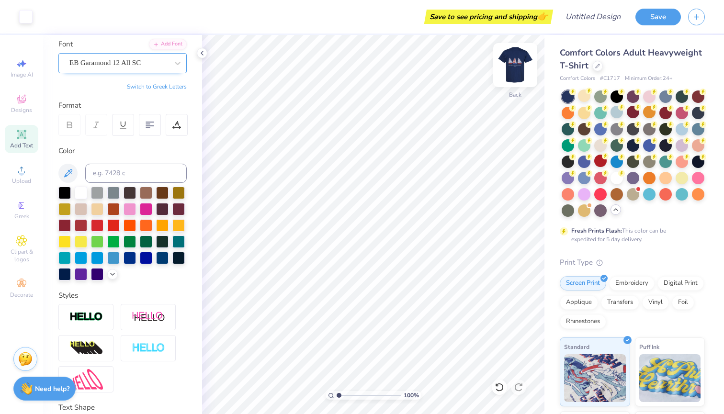
click at [526, 55] on img at bounding box center [515, 65] width 38 height 38
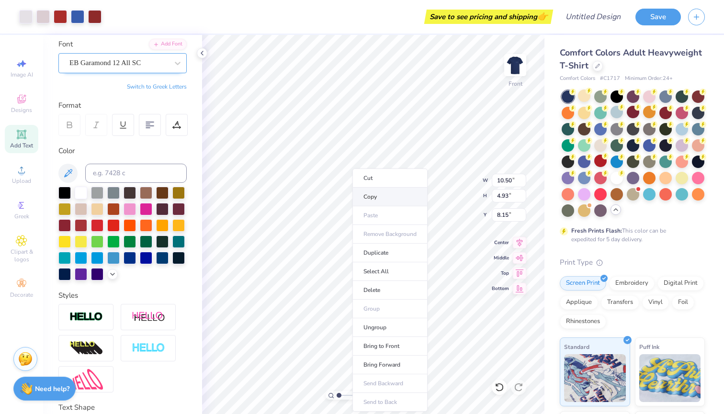
click at [370, 197] on li "Copy" at bounding box center [389, 197] width 75 height 19
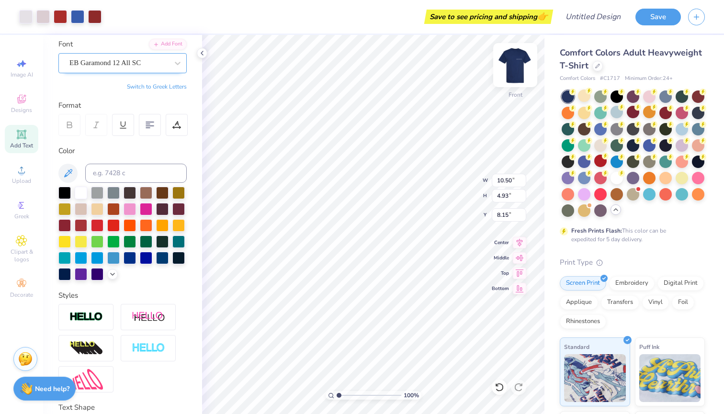
click at [514, 66] on img at bounding box center [515, 65] width 38 height 38
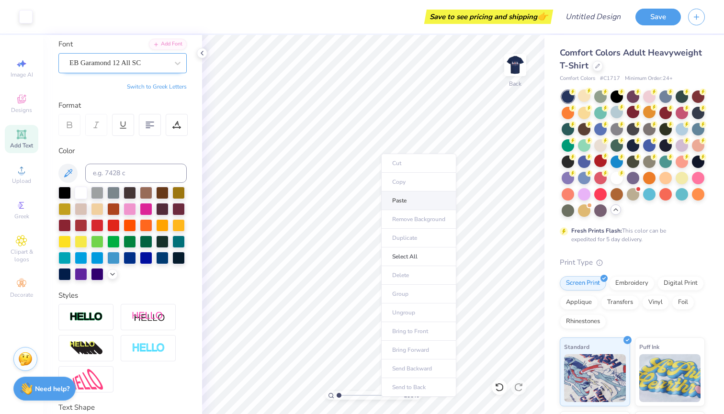
click at [410, 203] on li "Paste" at bounding box center [418, 200] width 75 height 19
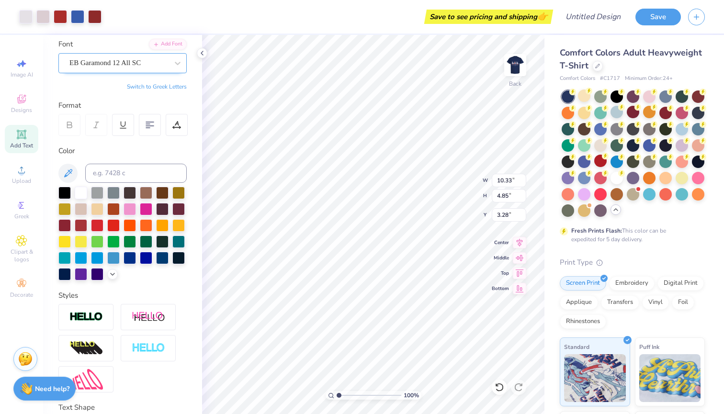
type input "5.14"
type input "2.41"
type input "3.70"
type input "4.61"
type input "2.16"
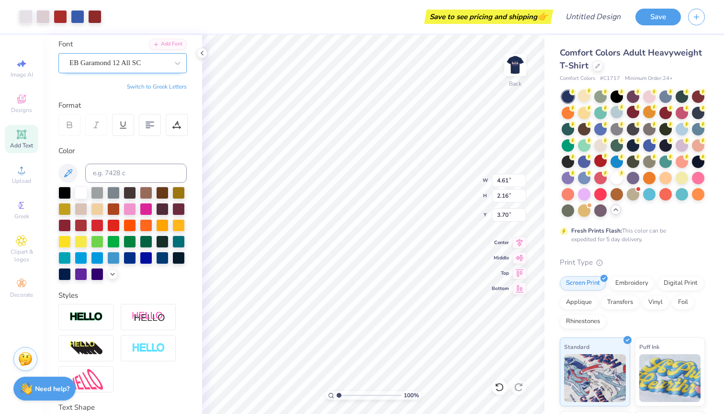
type input "3.97"
type input "4.83"
type input "2.27"
type input "3.87"
type input "3.91"
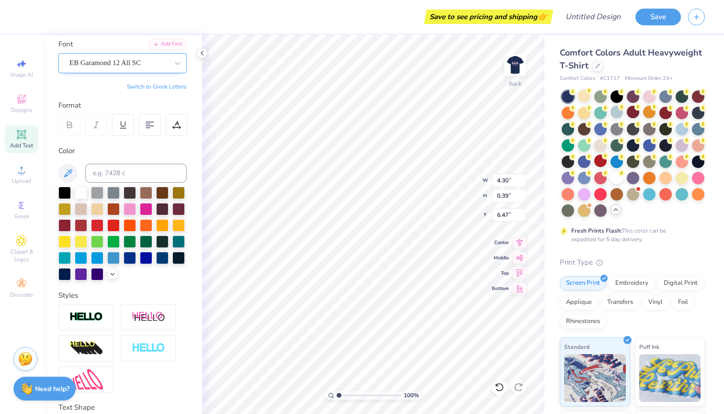
type input "6.39"
type input "5.00"
type input "2.35"
type input "3.82"
type input "6.59"
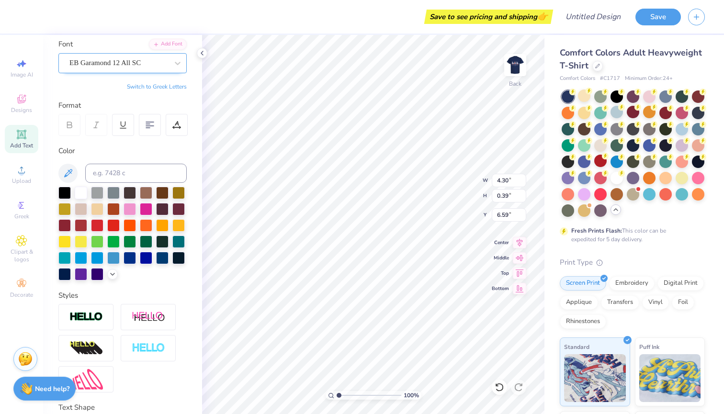
type input "5.00"
type input "2.35"
type input "3.82"
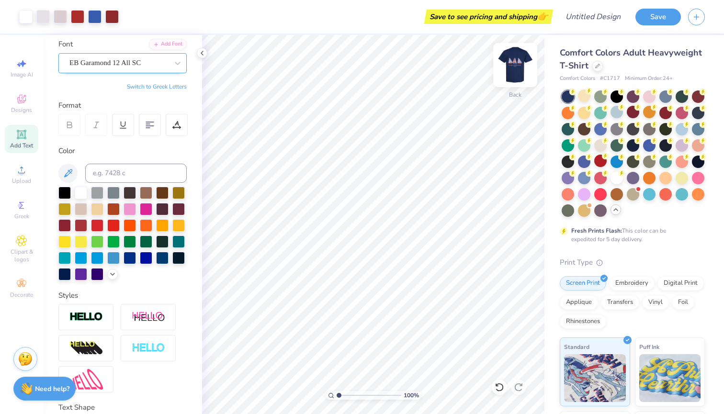
click at [527, 78] on img at bounding box center [515, 65] width 38 height 38
click at [521, 79] on img at bounding box center [515, 65] width 38 height 38
click at [514, 67] on img at bounding box center [515, 65] width 38 height 38
click at [514, 67] on img at bounding box center [514, 65] width 19 height 19
